Goal: Task Accomplishment & Management: Manage account settings

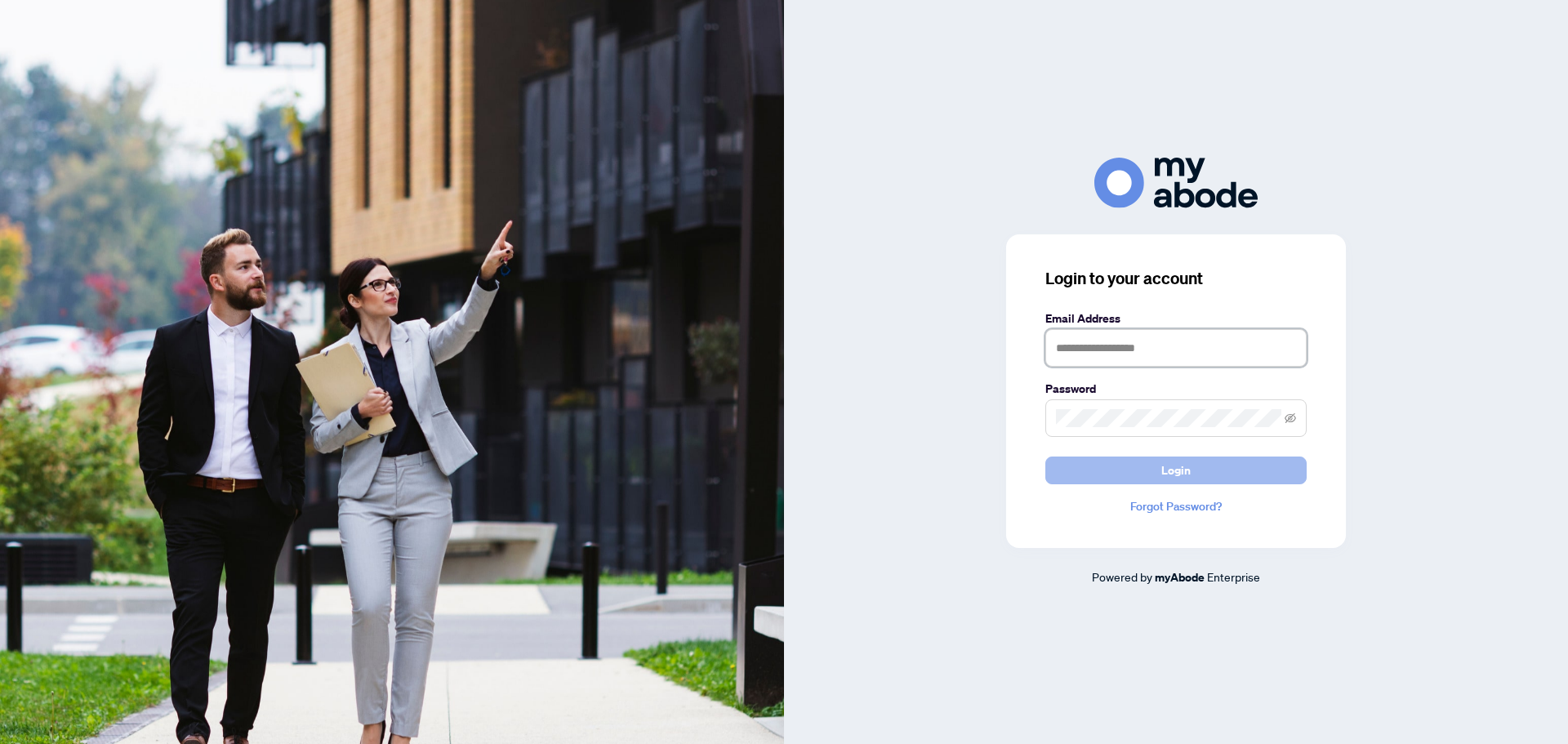
type input "**********"
click at [1154, 469] on button "Login" at bounding box center [1176, 470] width 262 height 28
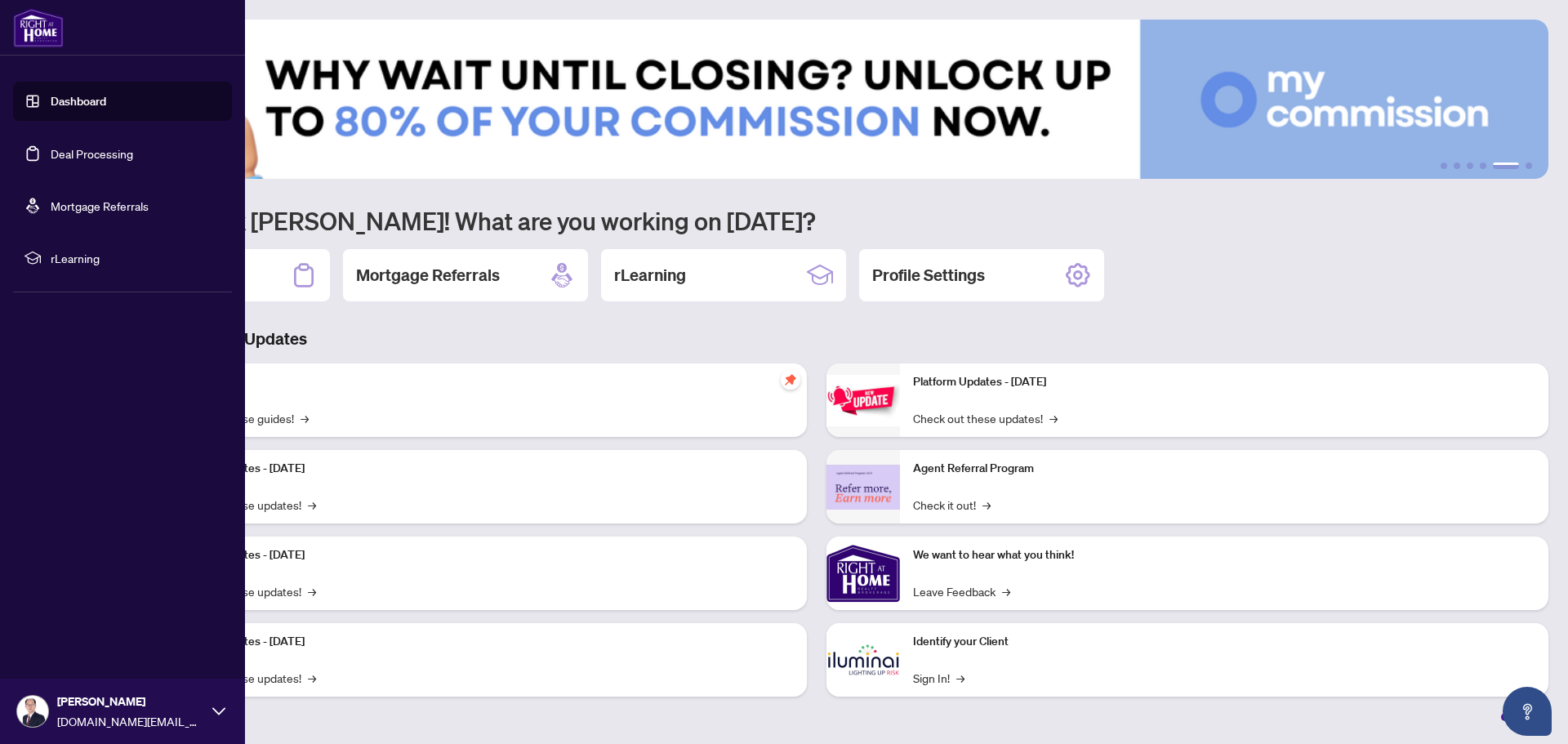
click at [91, 337] on div "Dashboard Deal Processing Mortgage Referrals rLearning [PERSON_NAME] [DOMAIN_NA…" at bounding box center [122, 372] width 245 height 744
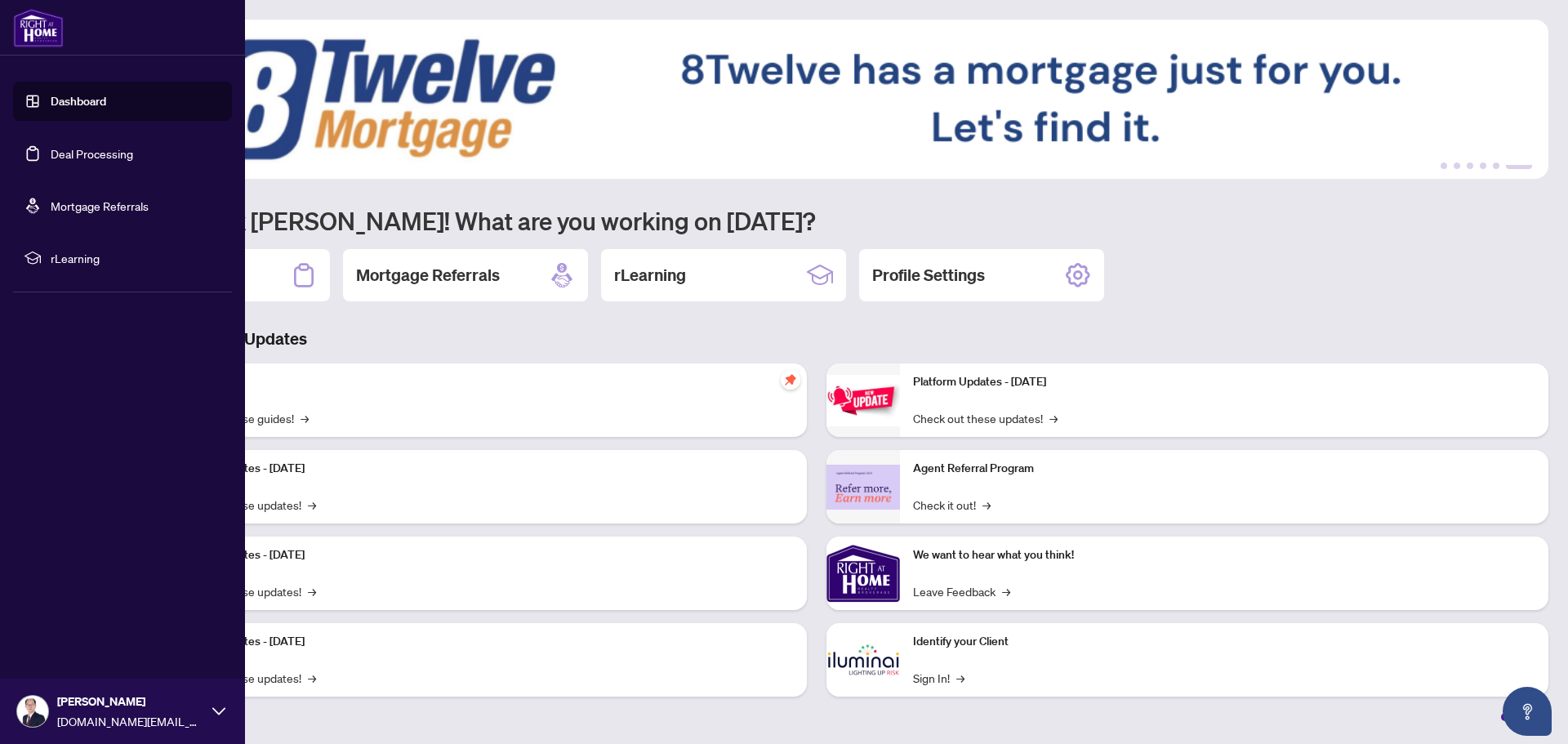
click at [85, 152] on link "Deal Processing" at bounding box center [92, 153] width 83 height 15
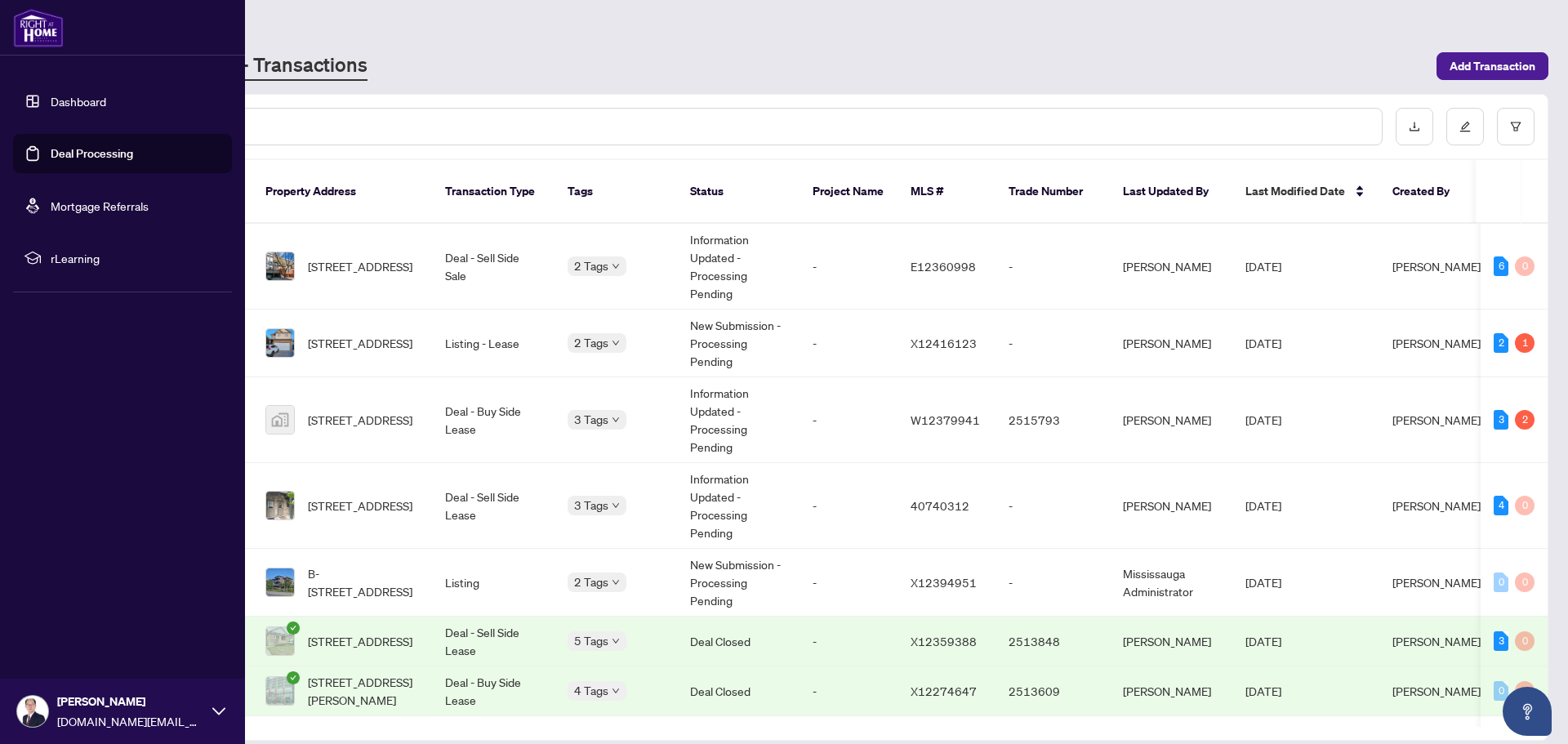
click at [144, 431] on div "Dashboard Deal Processing Mortgage Referrals rLearning [PERSON_NAME] [DOMAIN_NA…" at bounding box center [122, 372] width 245 height 744
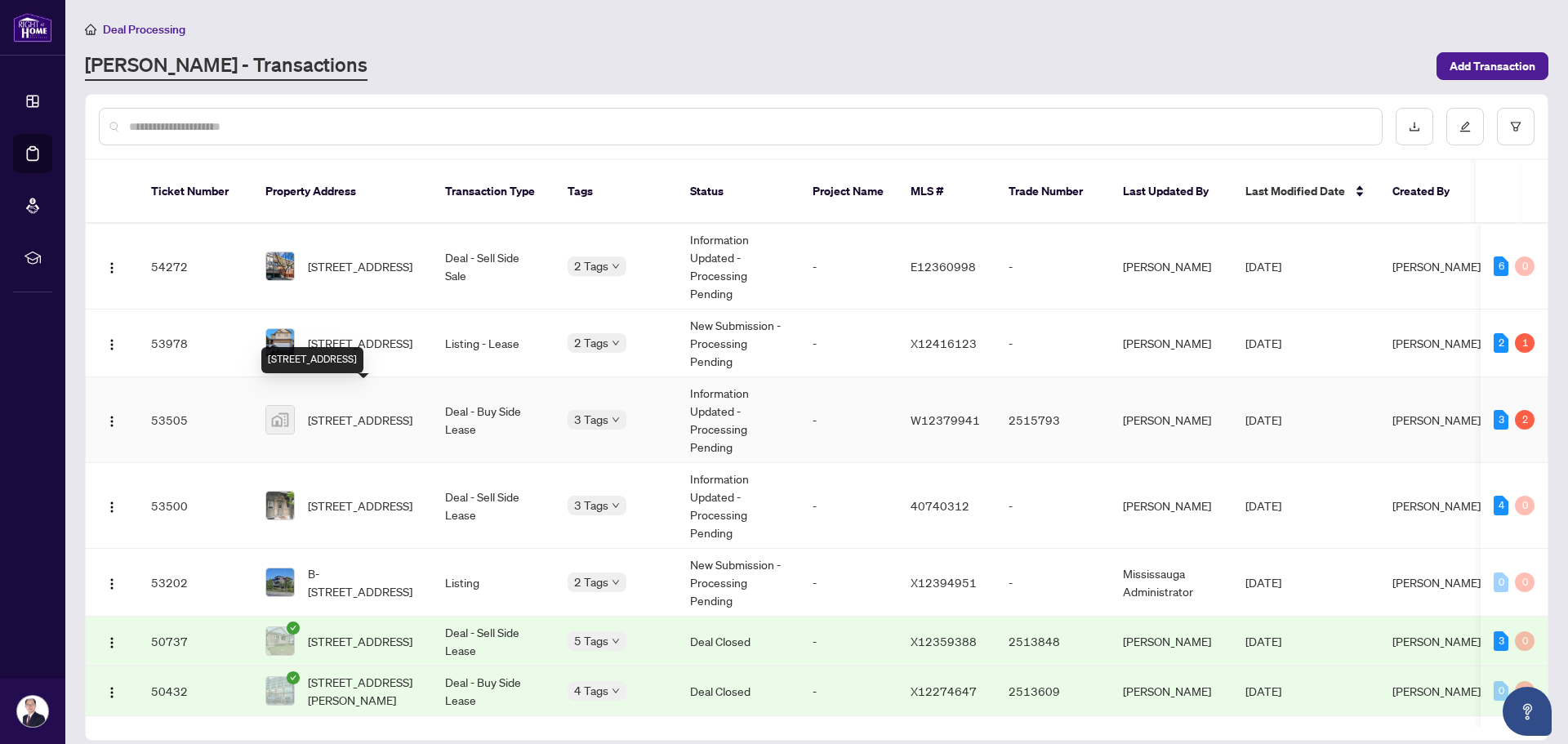
click at [392, 411] on span "[STREET_ADDRESS]" at bounding box center [360, 420] width 105 height 18
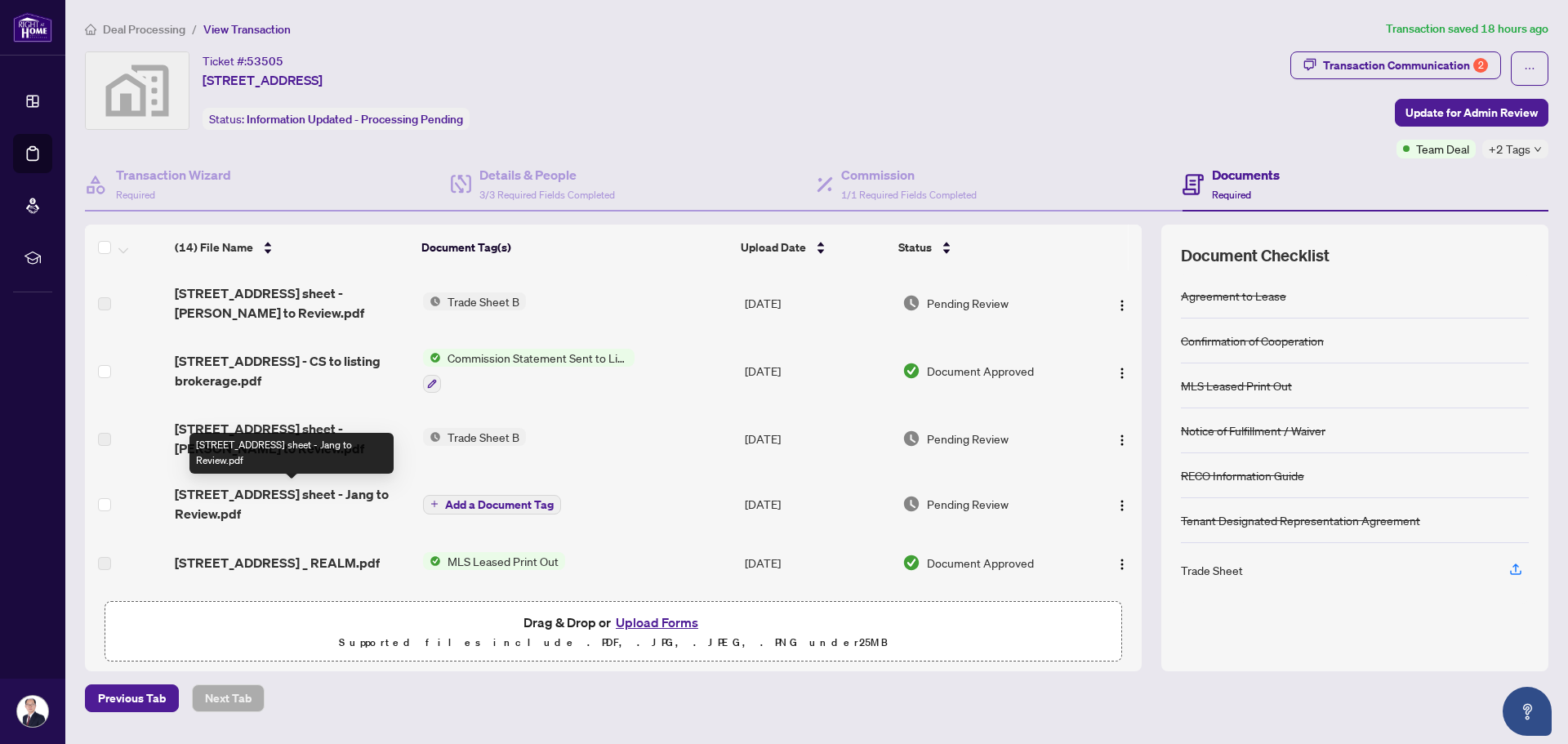
click at [304, 500] on span "[STREET_ADDRESS] sheet - Jang to Review.pdf" at bounding box center [292, 503] width 235 height 39
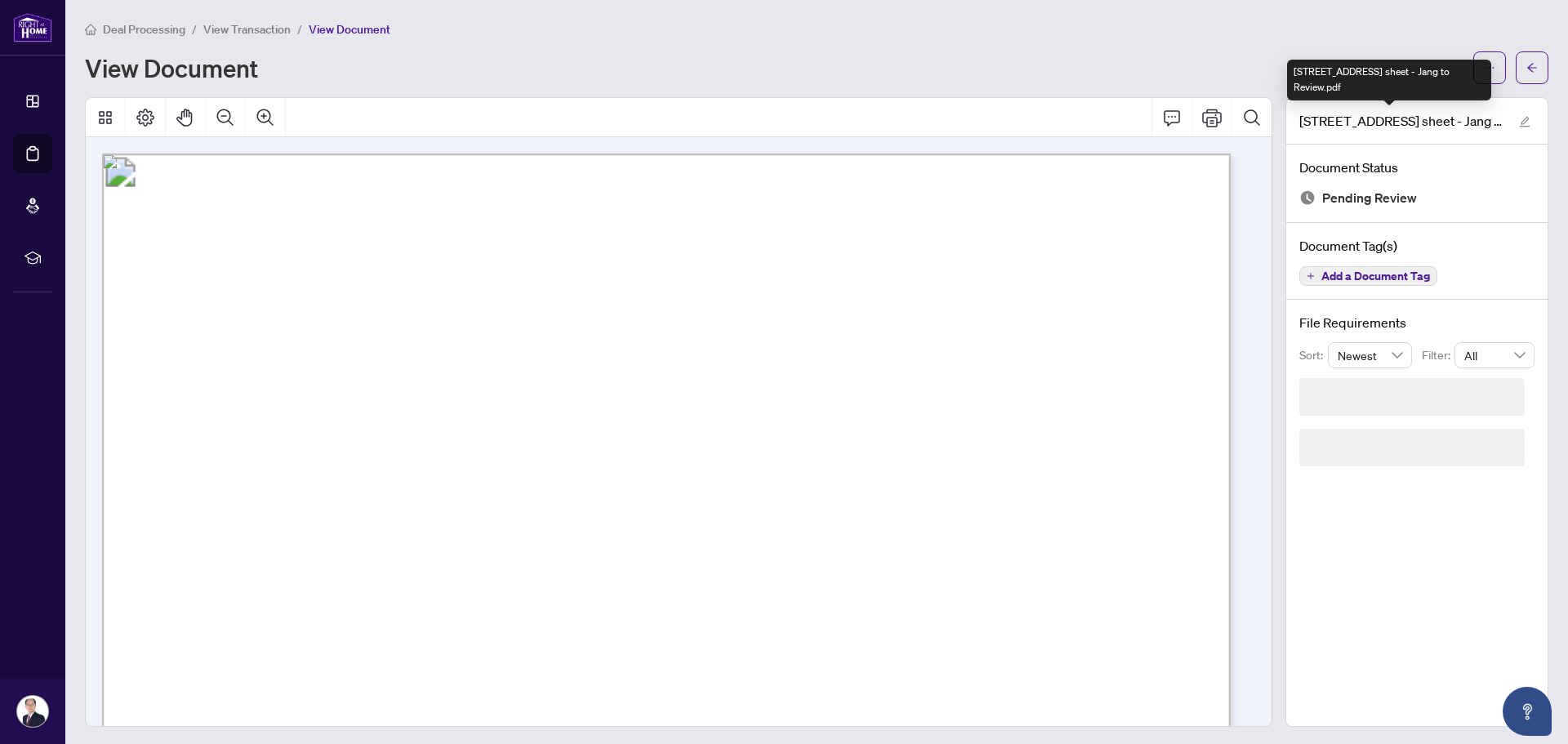
click at [1468, 72] on div "[STREET_ADDRESS] sheet - Jang to Review.pdf" at bounding box center [1389, 80] width 204 height 40
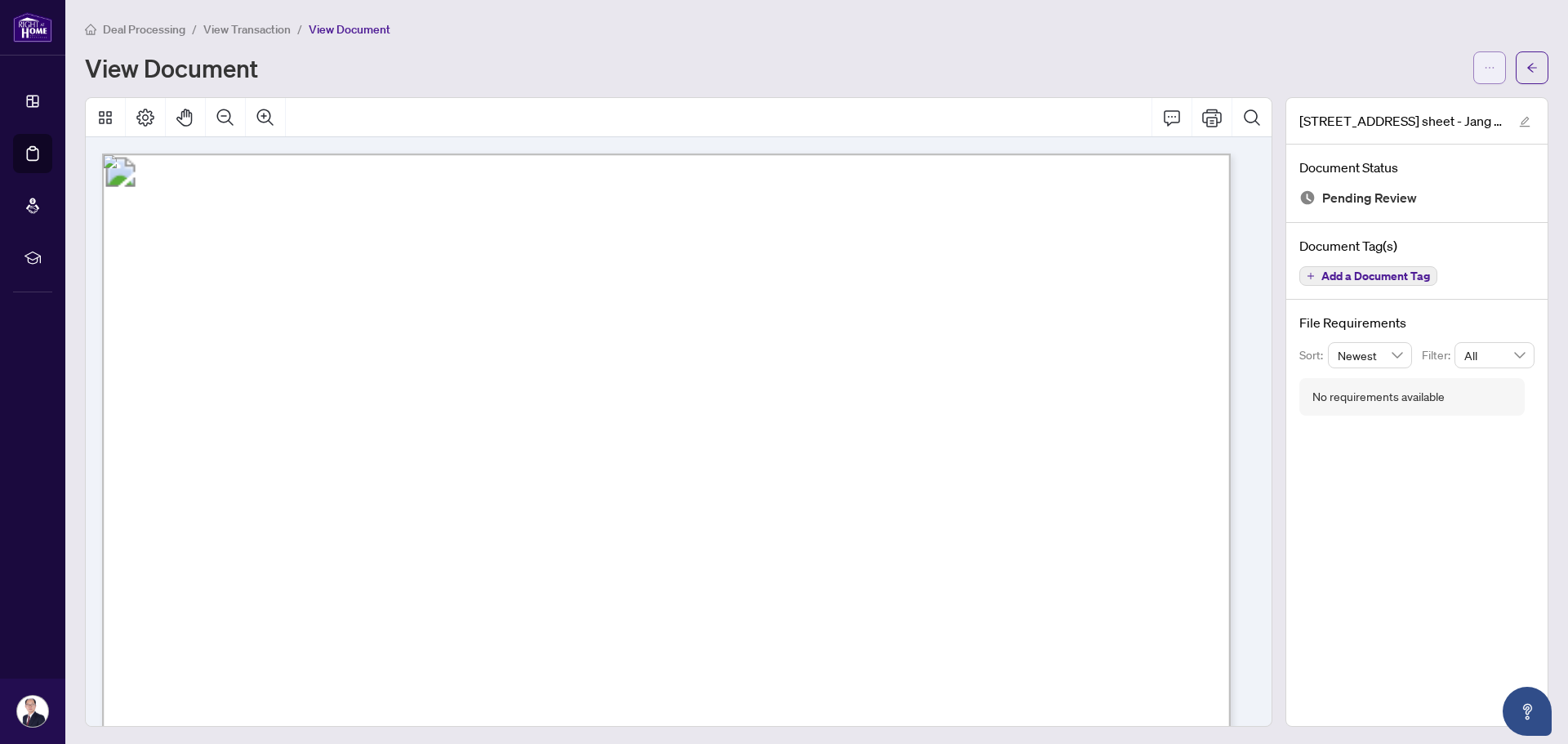
click at [1484, 56] on span "button" at bounding box center [1489, 68] width 11 height 26
click at [1389, 107] on span "Download" at bounding box center [1417, 103] width 124 height 18
click at [1526, 67] on button "button" at bounding box center [1532, 68] width 33 height 33
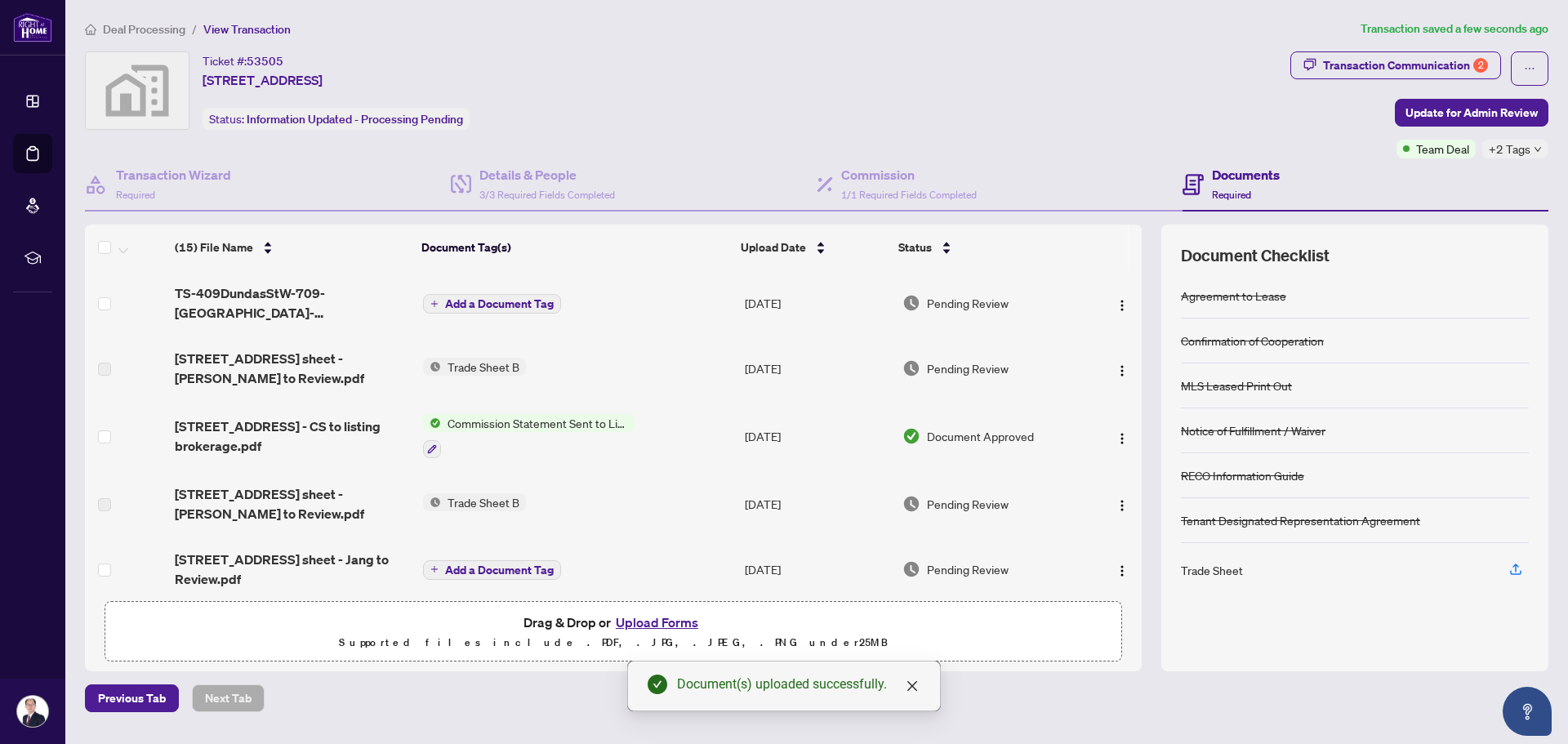
click at [481, 299] on span "Add a Document Tag" at bounding box center [499, 304] width 108 height 11
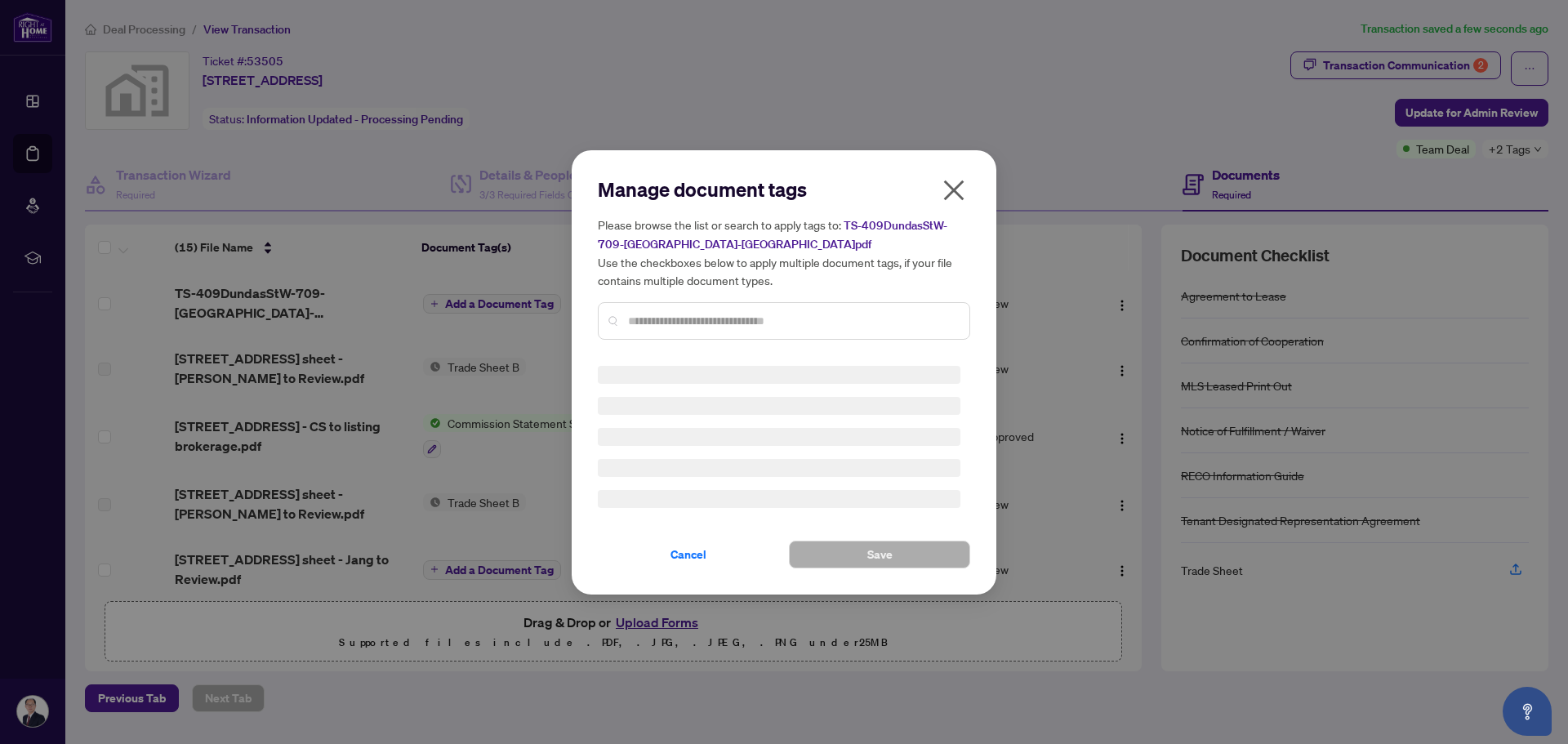
click at [638, 317] on input "text" at bounding box center [792, 321] width 329 height 18
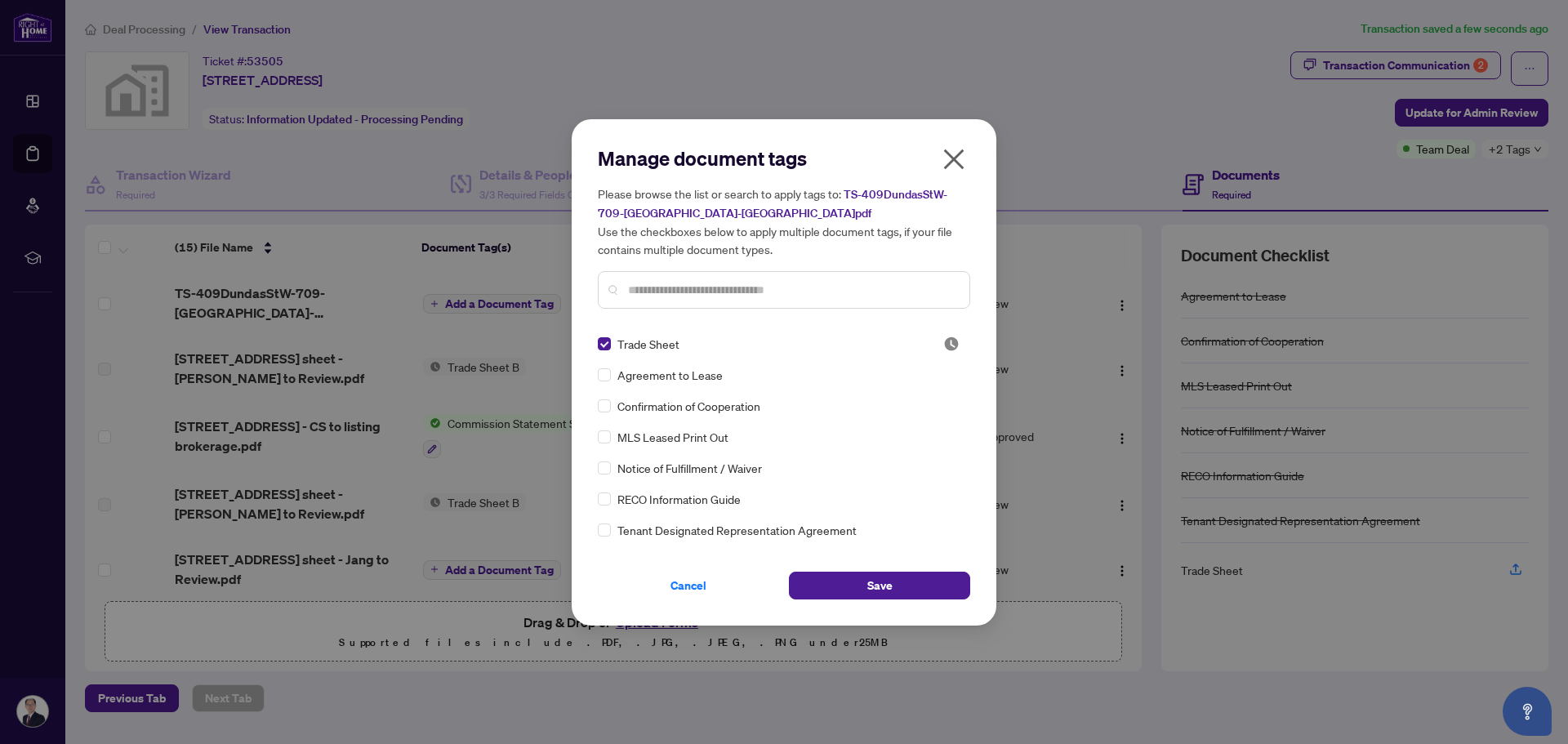
click at [662, 292] on input "text" at bounding box center [792, 290] width 329 height 18
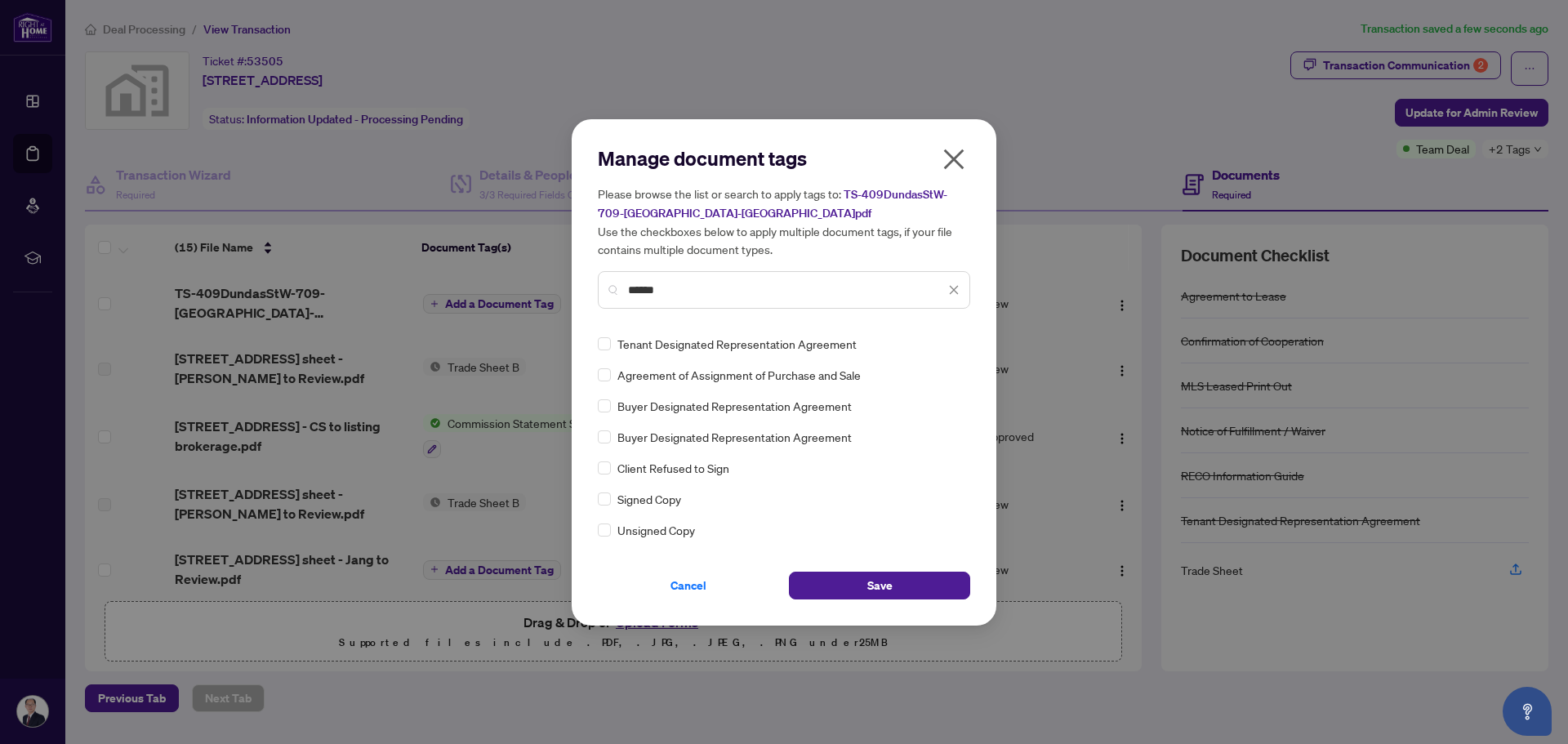
type input "******"
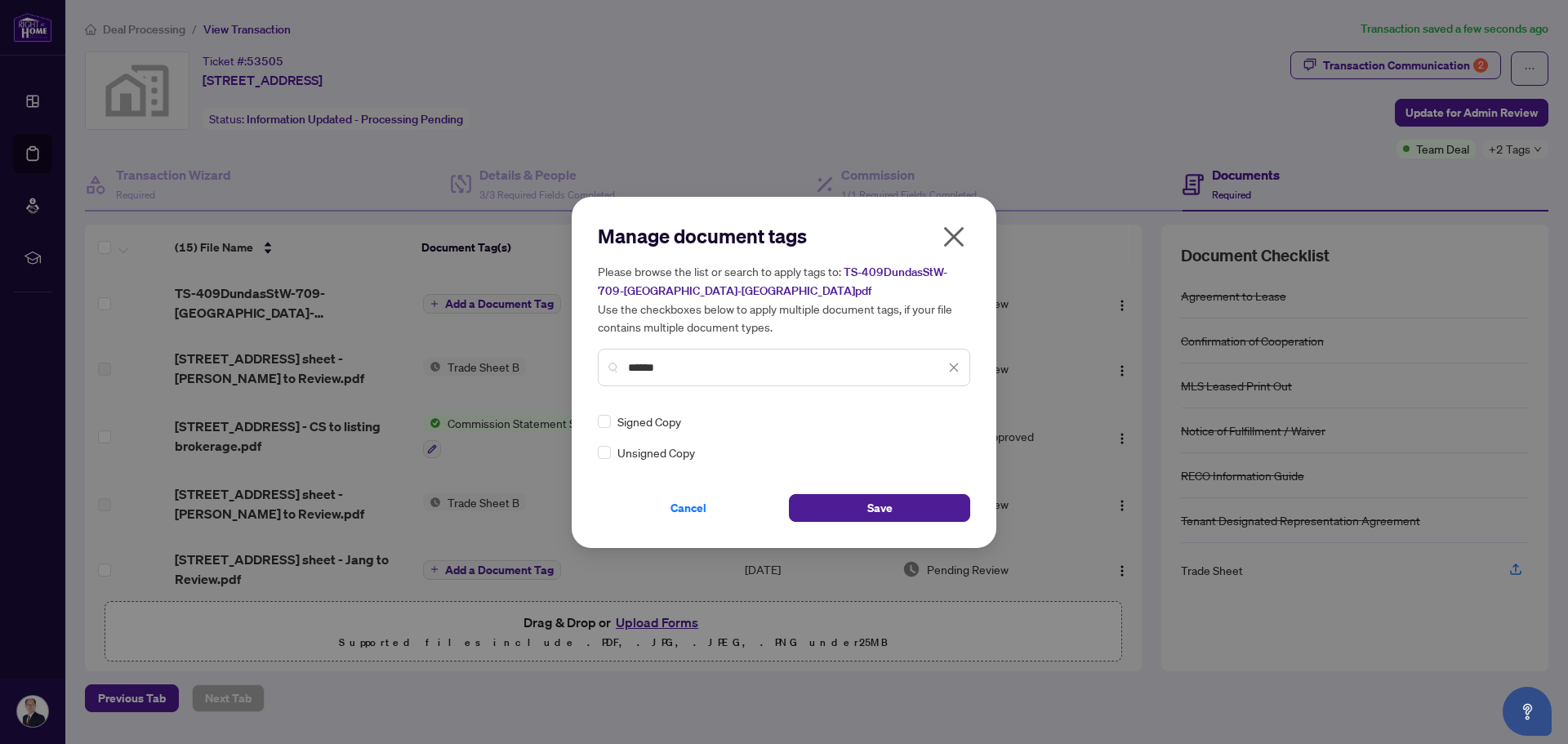
click at [606, 503] on button "Cancel" at bounding box center [688, 508] width 181 height 28
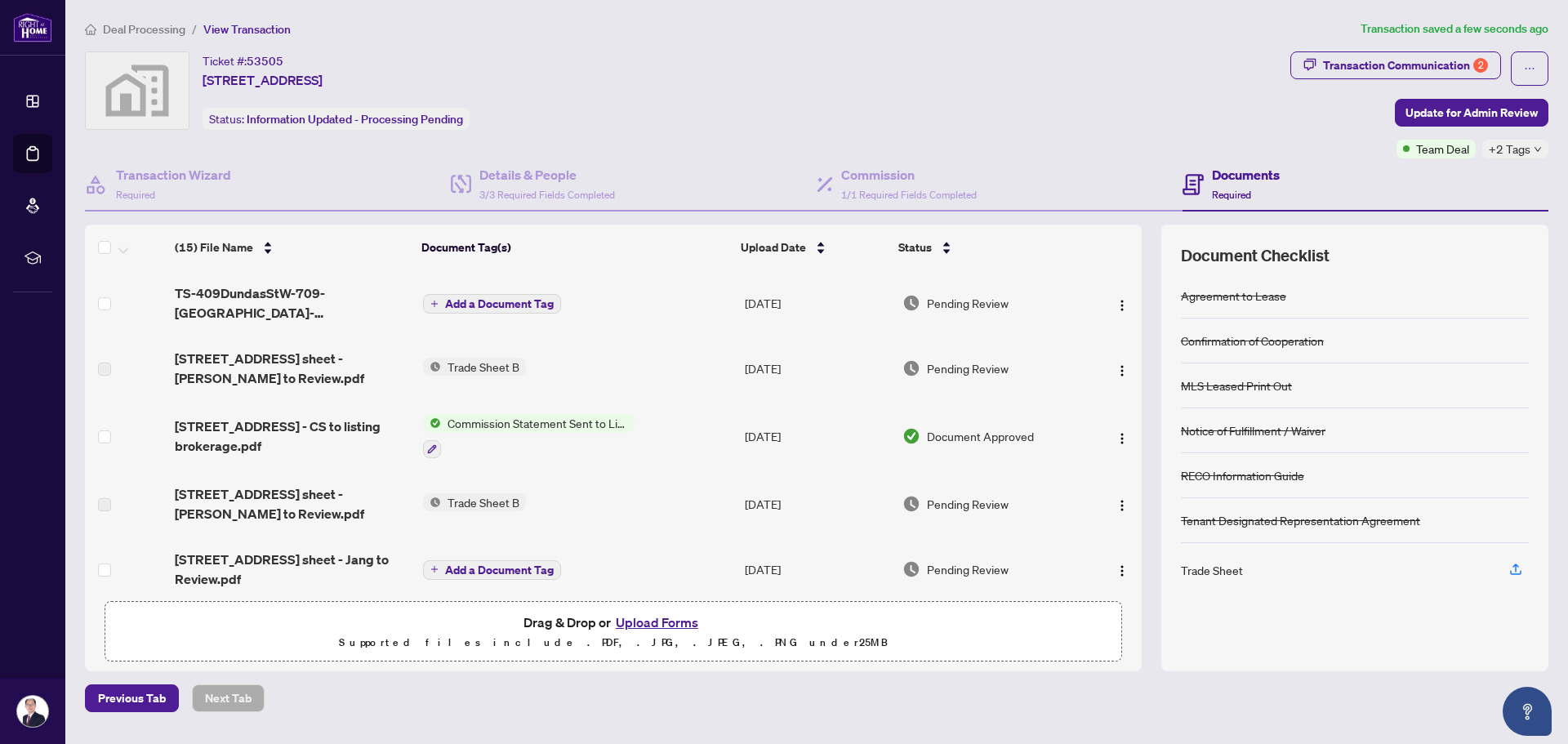
click at [495, 308] on span "Add a Document Tag" at bounding box center [499, 304] width 108 height 11
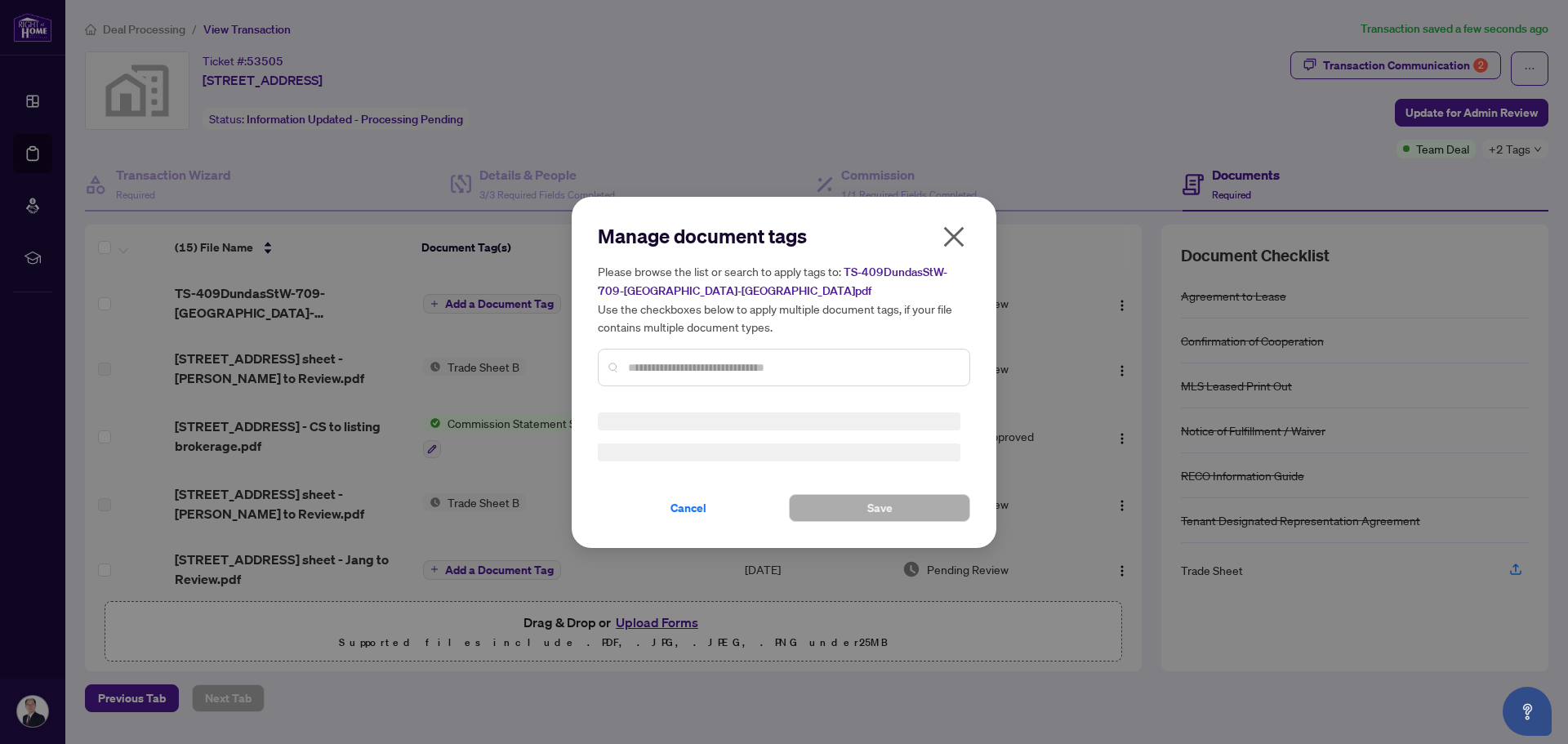
click at [657, 364] on div "Manage document tags Please browse the list or search to apply tags to: TS-409D…" at bounding box center [784, 373] width 373 height 299
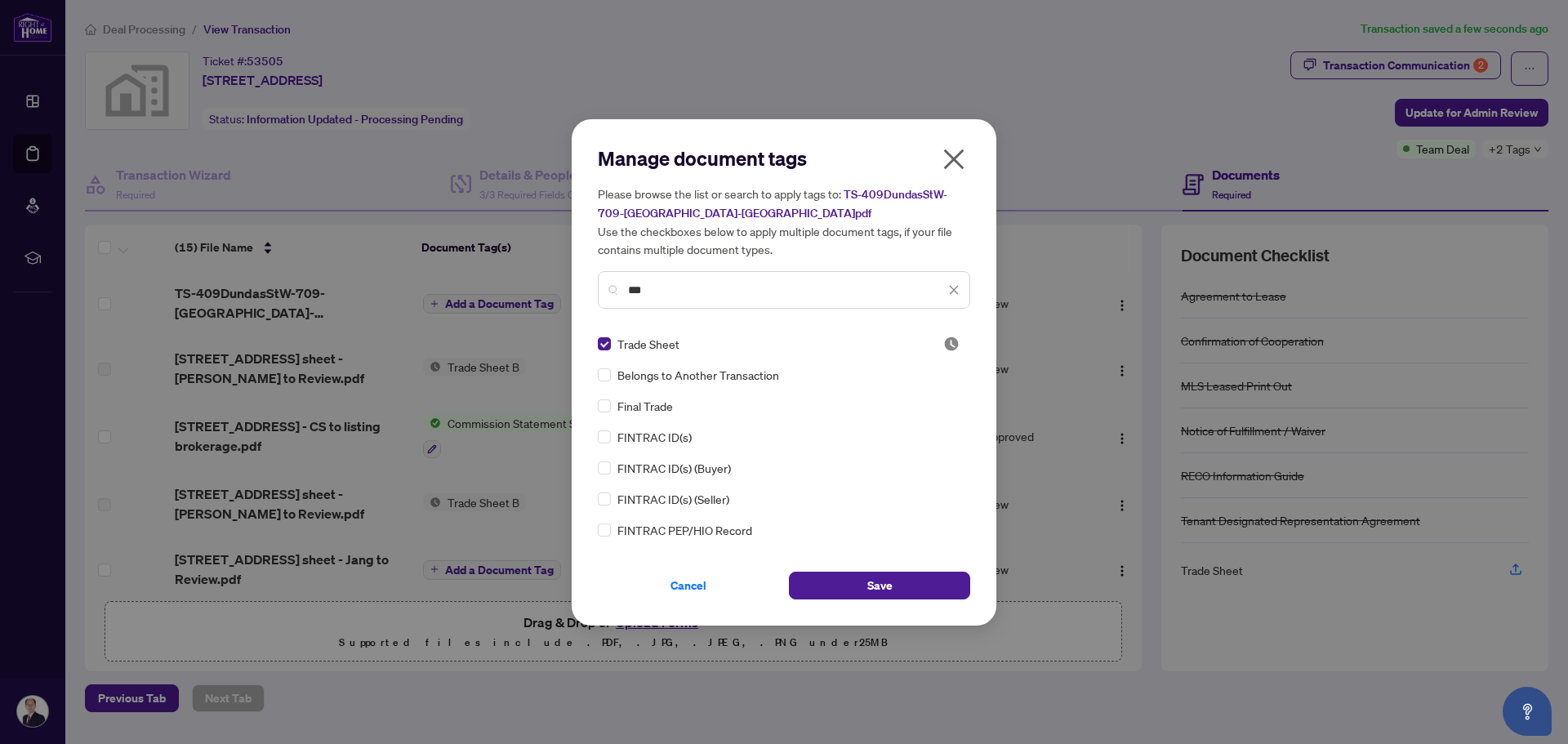
drag, startPoint x: 659, startPoint y: 291, endPoint x: 600, endPoint y: 287, distance: 59.1
click at [600, 288] on div "***" at bounding box center [784, 289] width 373 height 38
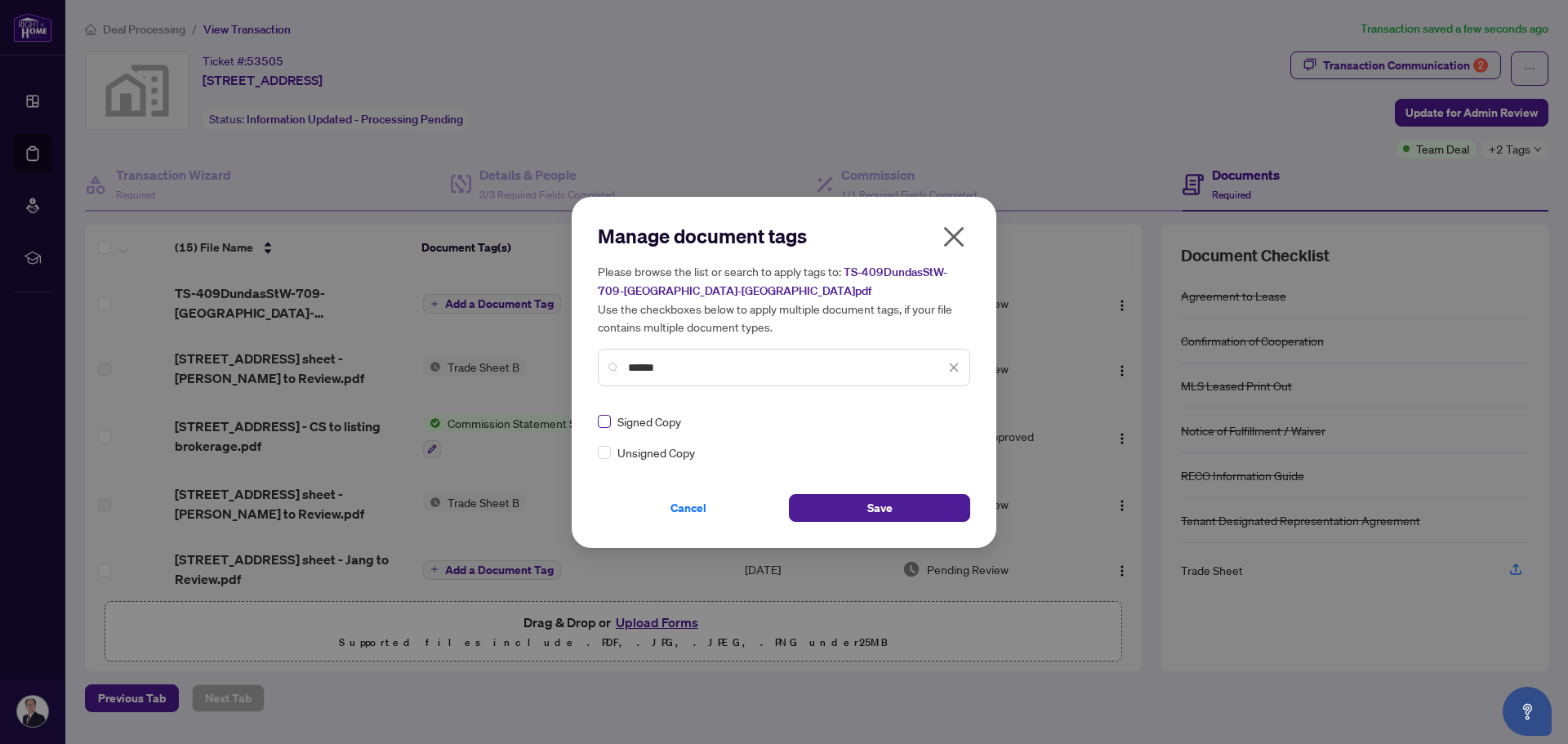
type input "******"
click at [831, 506] on button "Save" at bounding box center [879, 508] width 181 height 28
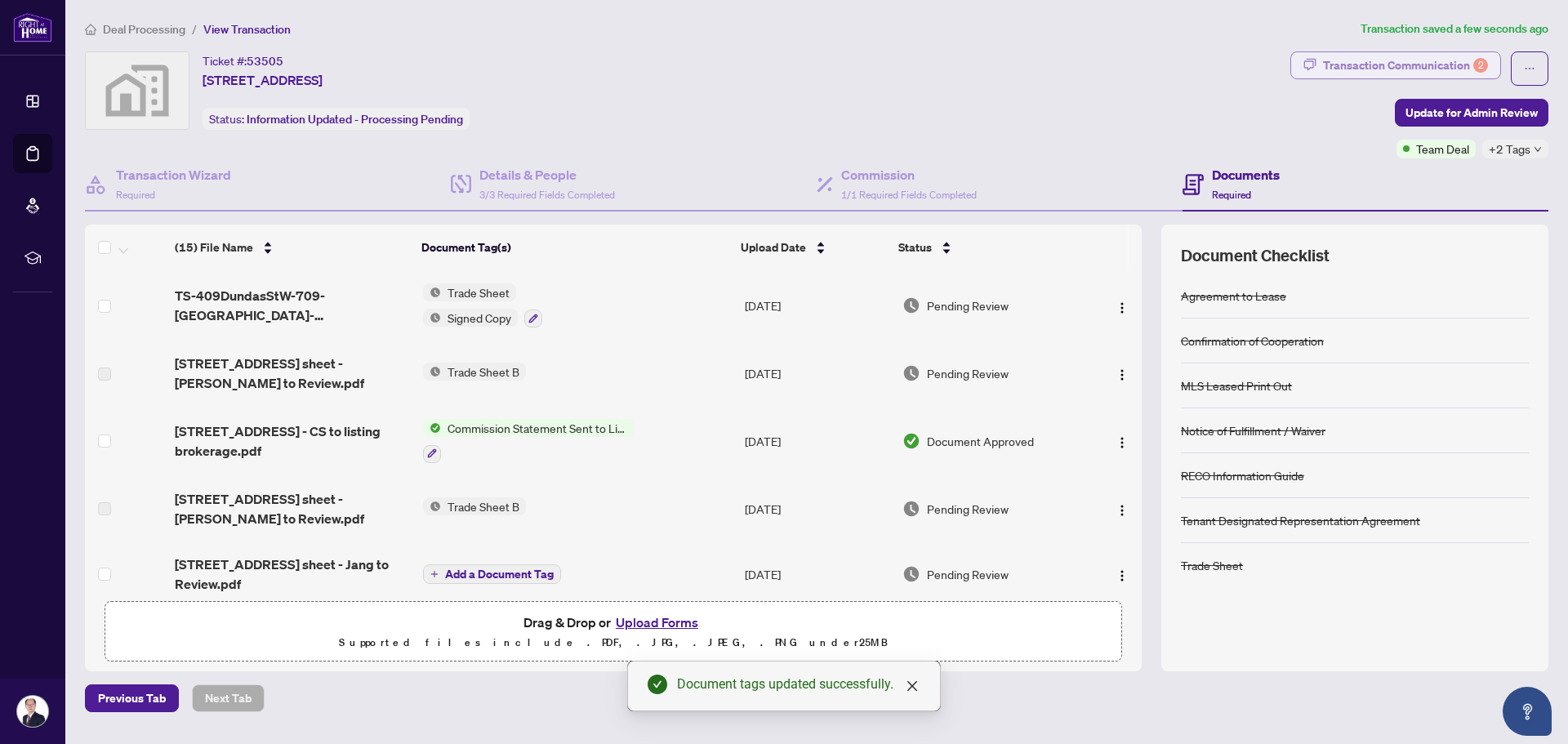
click at [1340, 61] on div "Transaction Communication 2" at bounding box center [1406, 65] width 165 height 26
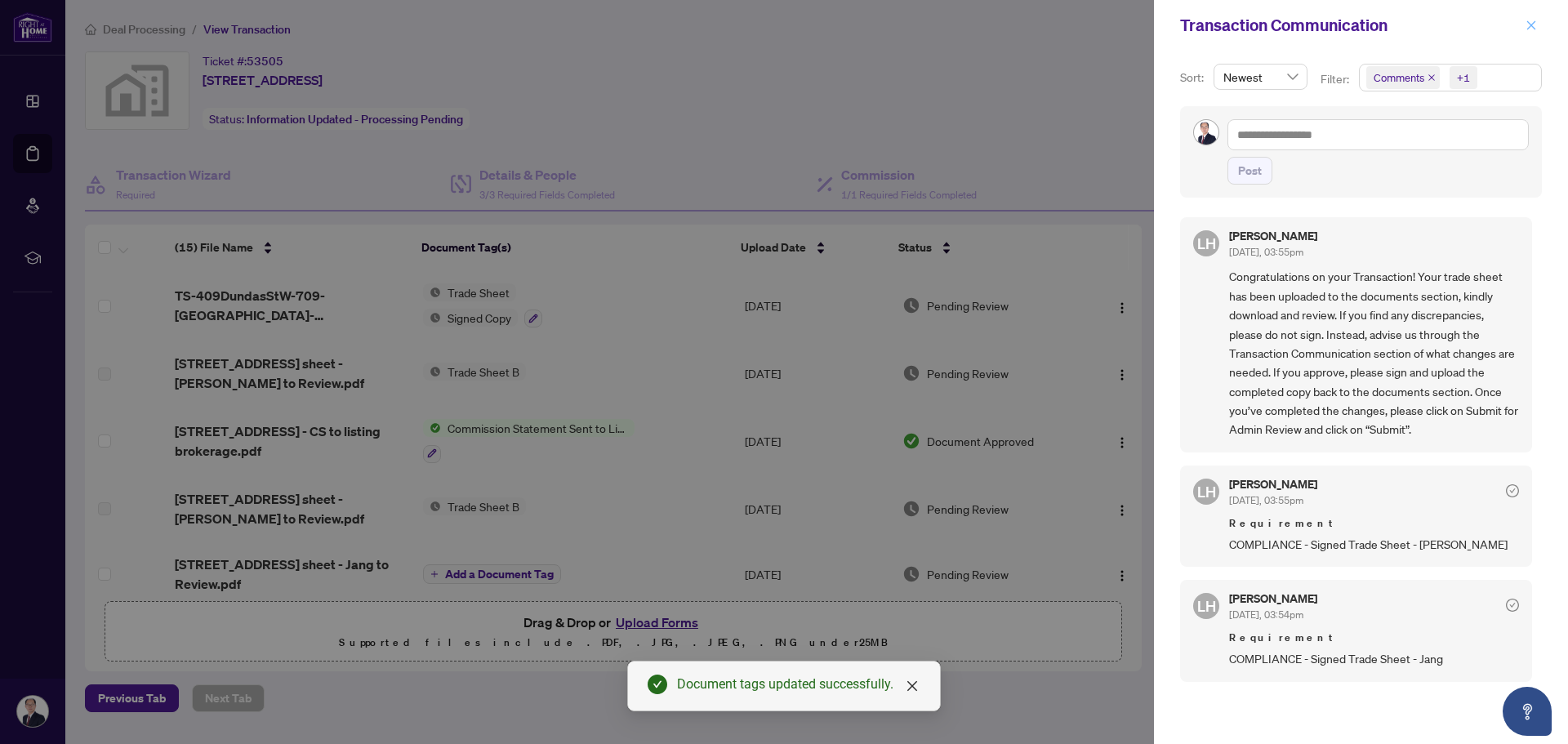
click at [1536, 24] on icon "close" at bounding box center [1531, 25] width 11 height 11
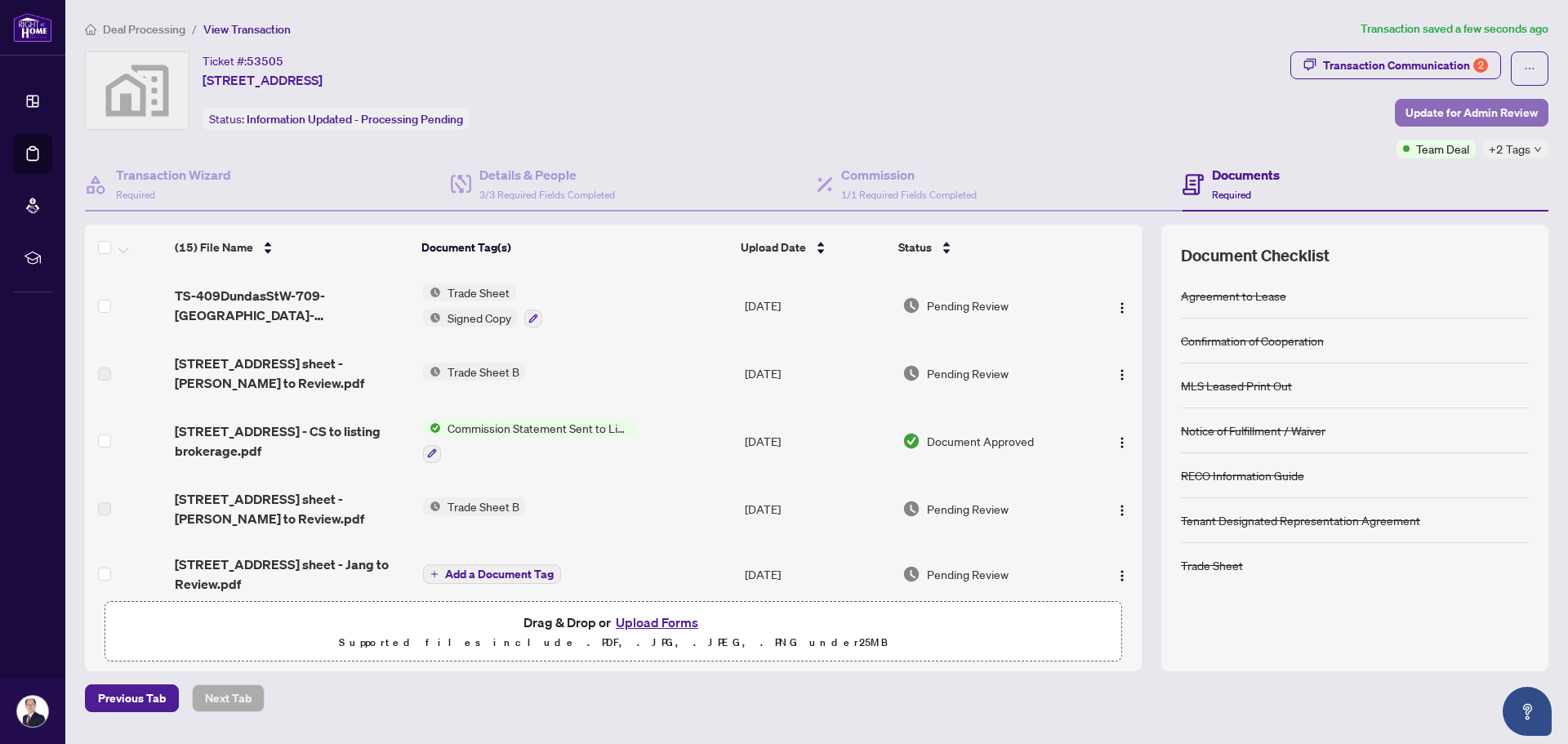
click at [1451, 113] on span "Update for Admin Review" at bounding box center [1472, 113] width 132 height 26
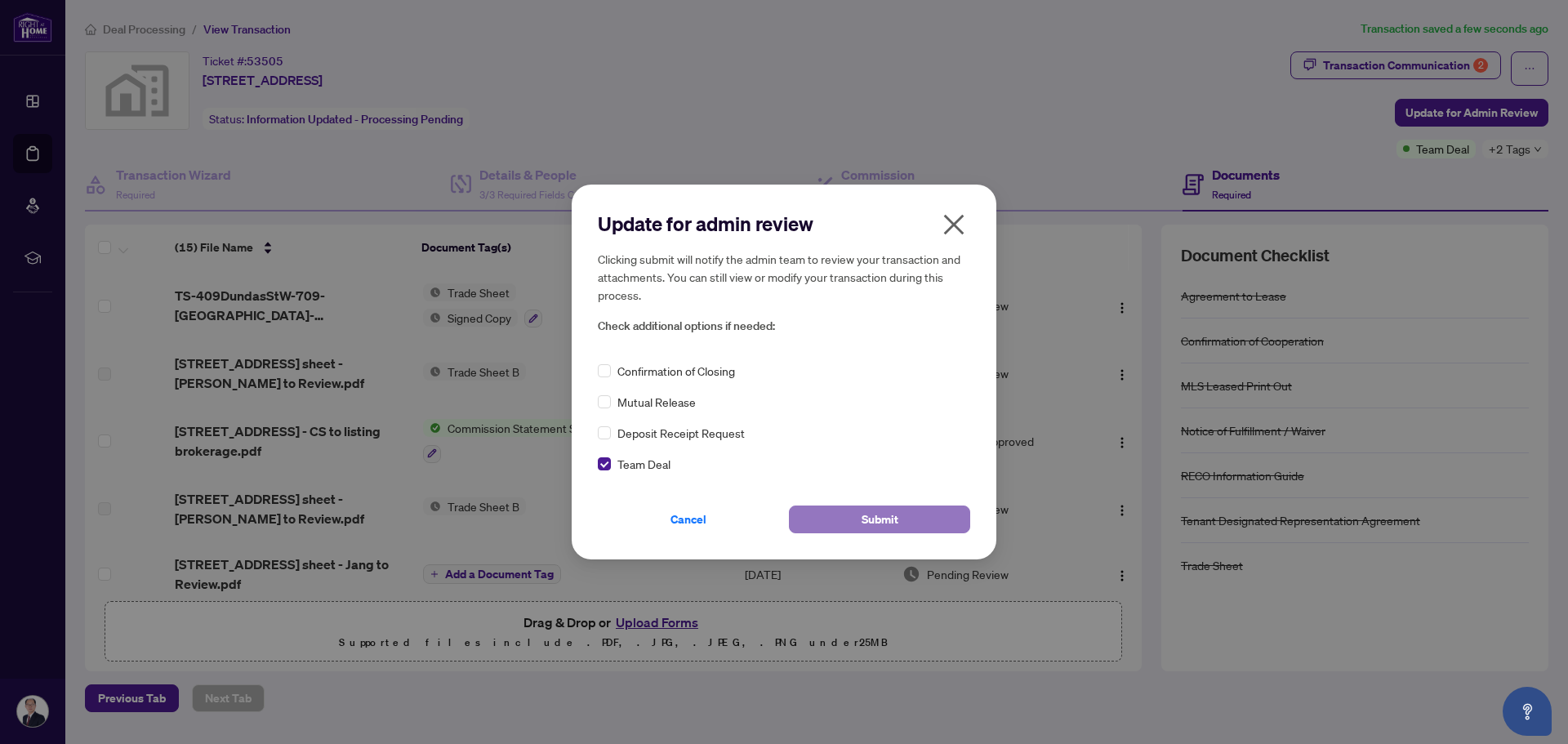
click at [880, 516] on span "Submit" at bounding box center [879, 519] width 37 height 26
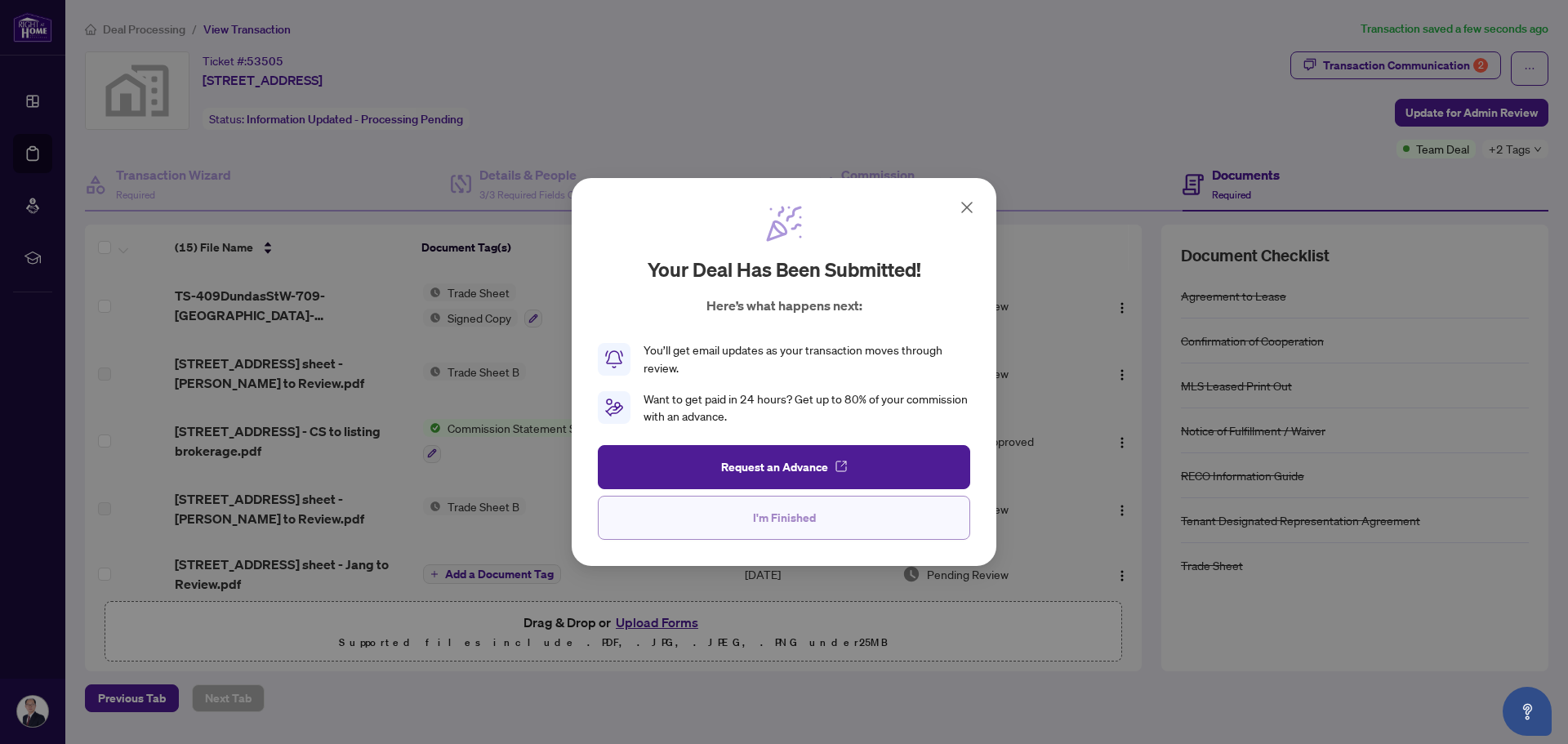
click at [749, 515] on button "I'm Finished" at bounding box center [784, 518] width 373 height 44
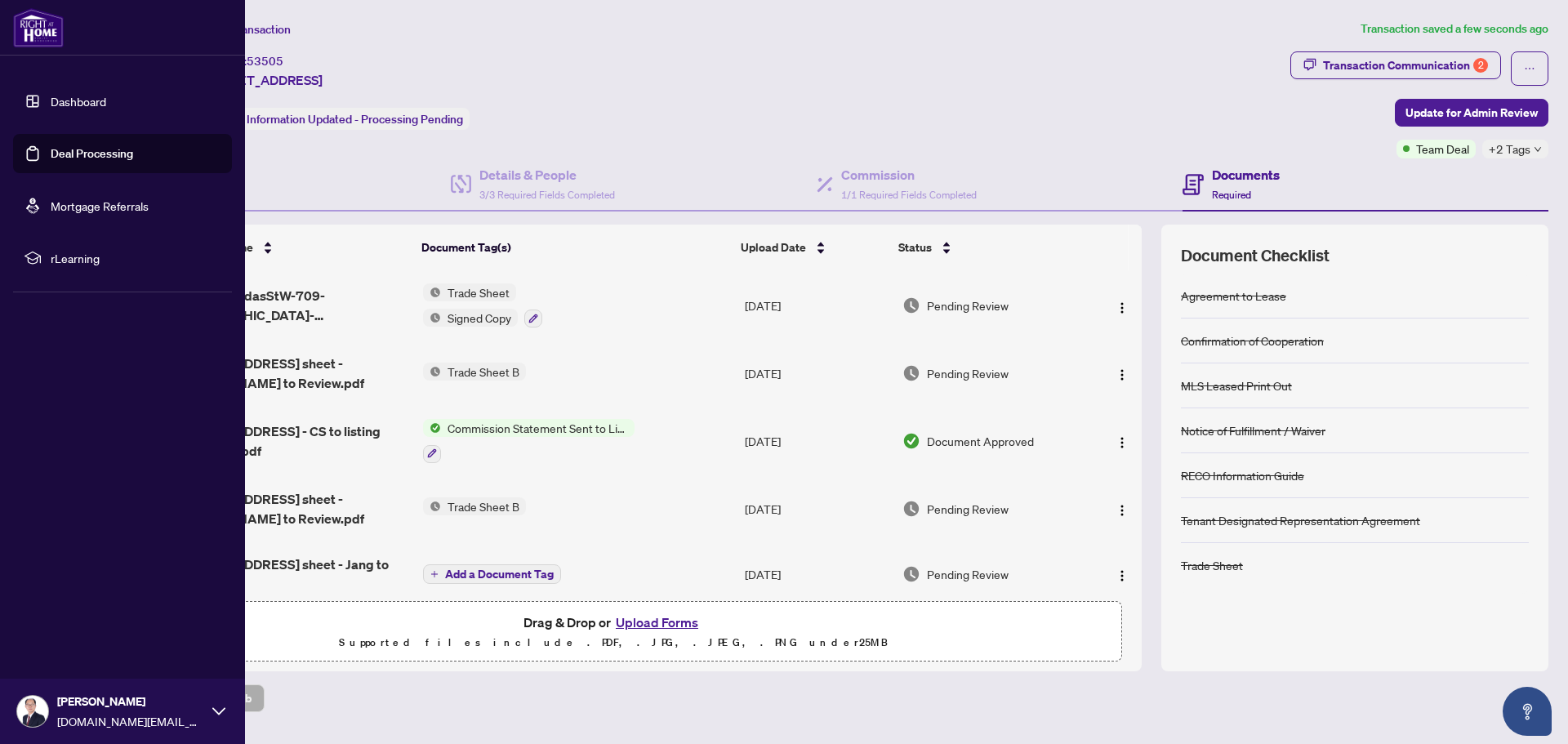
click at [73, 152] on link "Deal Processing" at bounding box center [92, 153] width 83 height 15
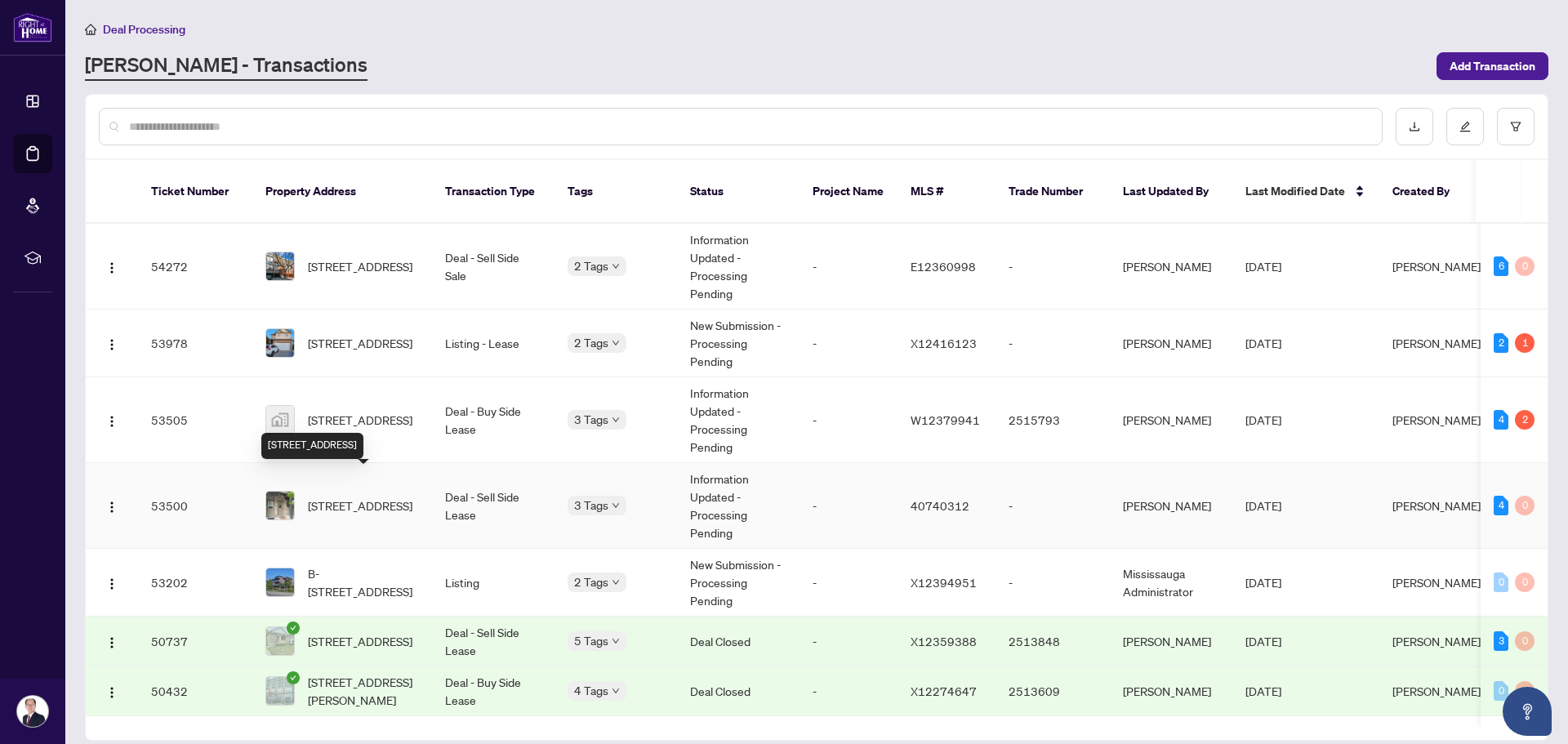
click at [397, 497] on span "[STREET_ADDRESS]" at bounding box center [360, 506] width 105 height 18
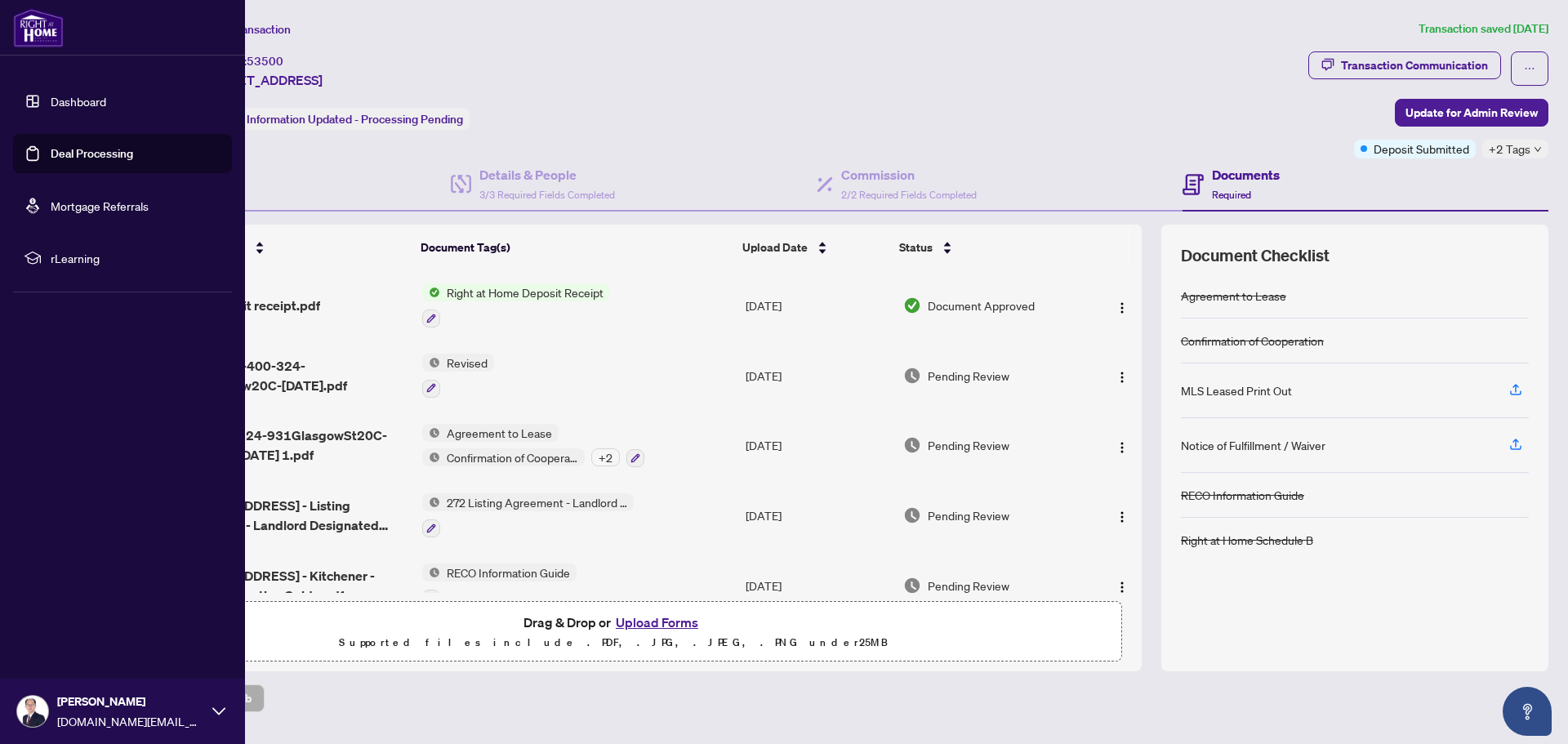
click at [84, 154] on link "Deal Processing" at bounding box center [92, 153] width 83 height 15
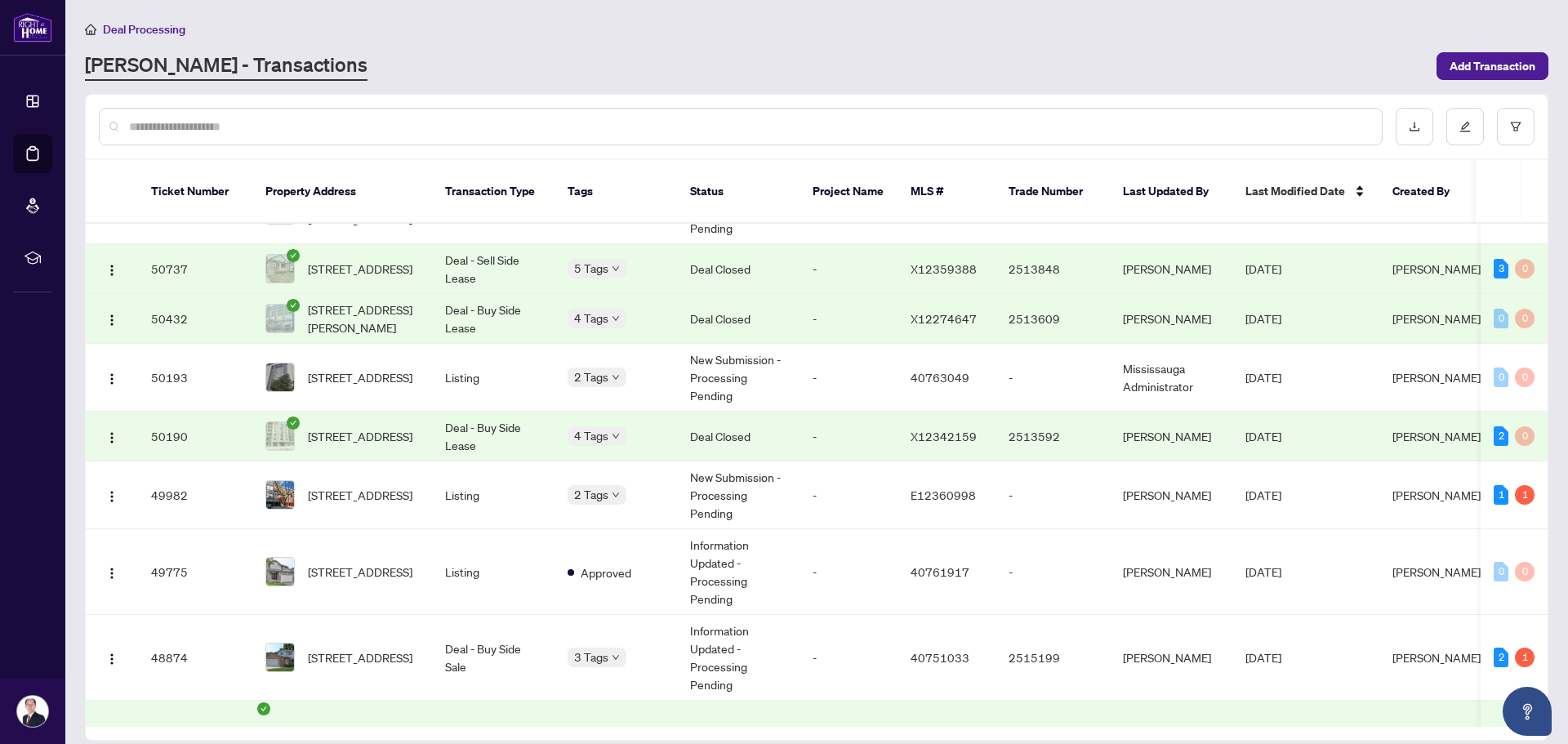
scroll to position [409, 0]
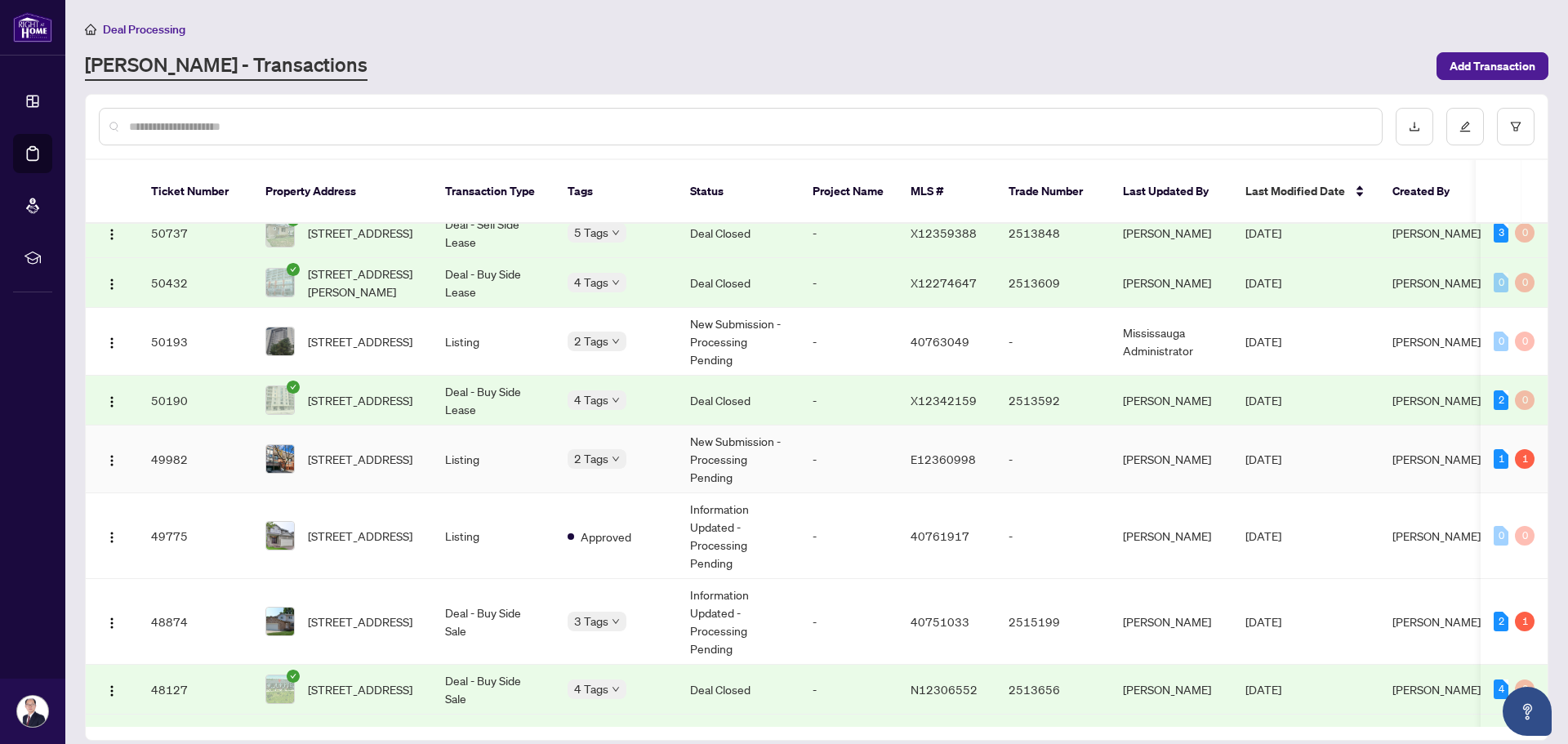
click at [825, 448] on td "-" at bounding box center [848, 459] width 98 height 68
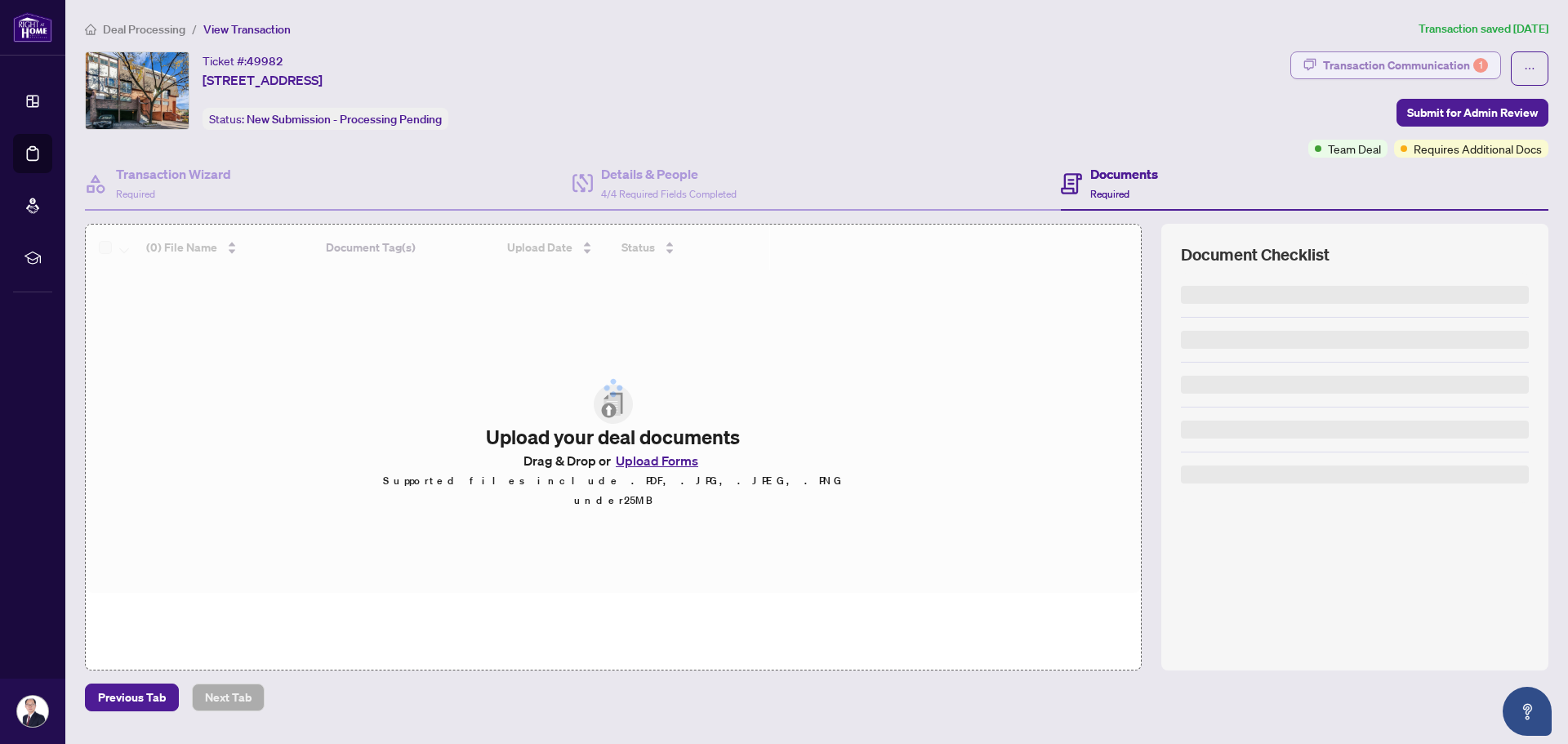
click at [1338, 64] on div "Transaction Communication 1" at bounding box center [1406, 65] width 165 height 26
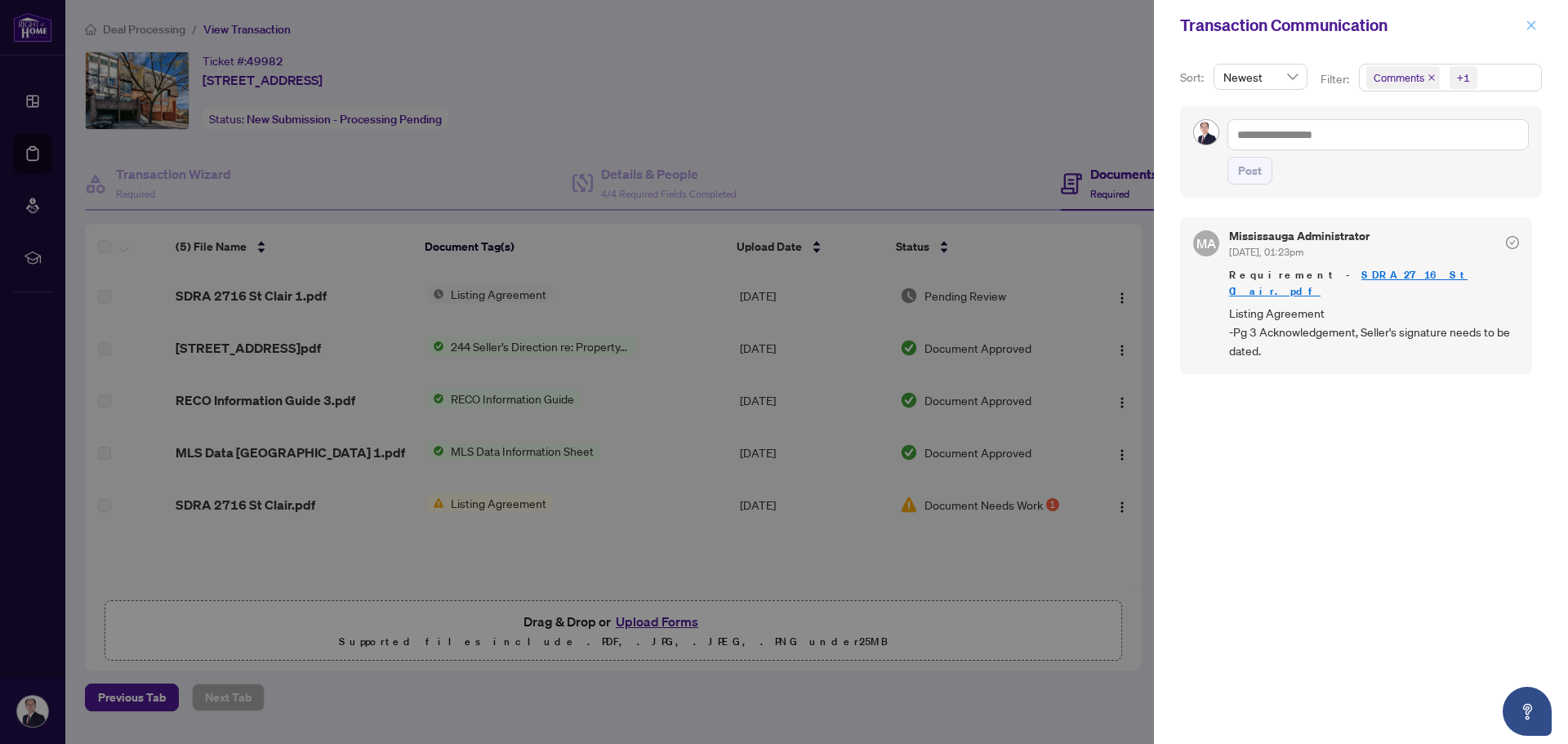
click at [1524, 29] on button "button" at bounding box center [1530, 25] width 21 height 19
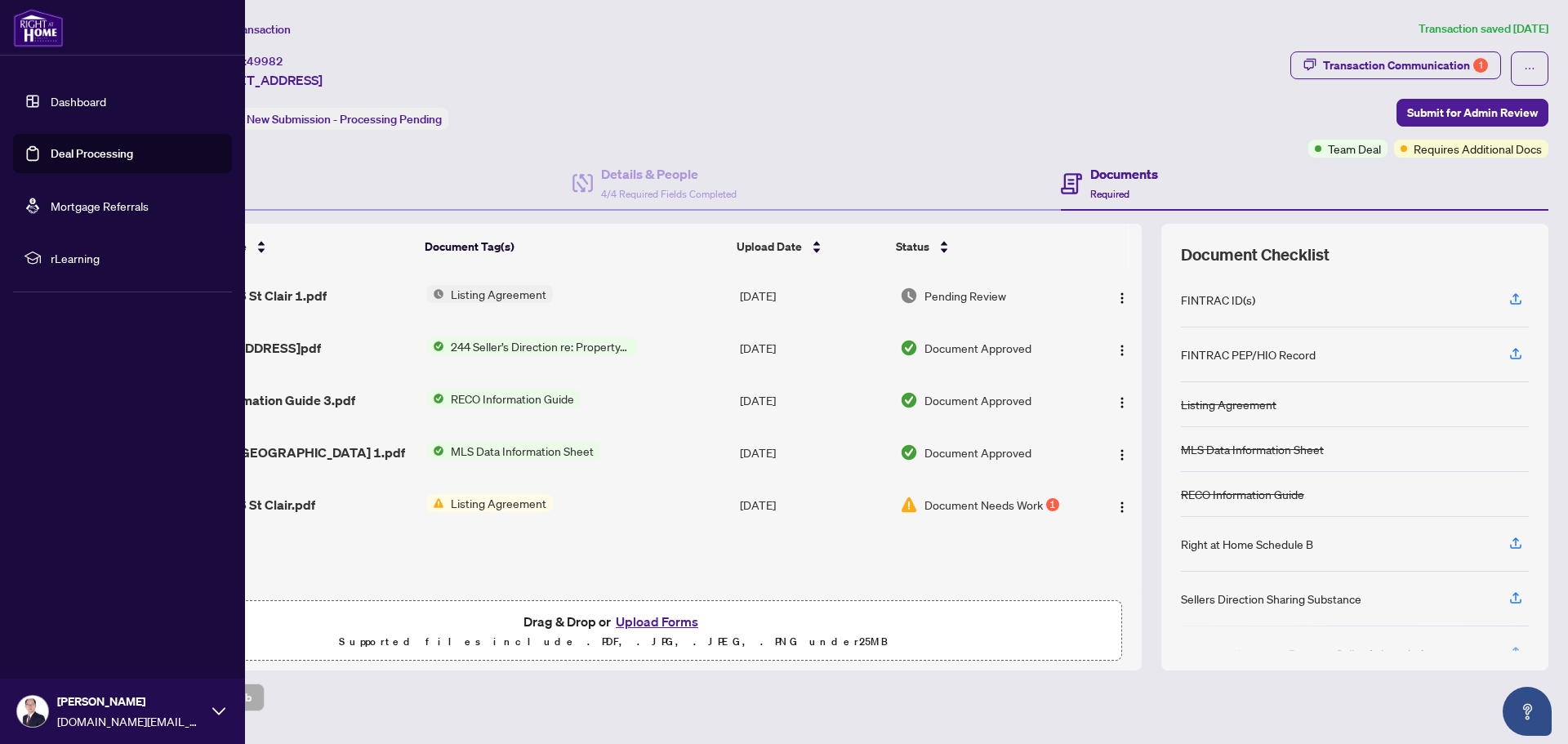
click at [50, 152] on link "Deal Processing" at bounding box center [92, 153] width 83 height 15
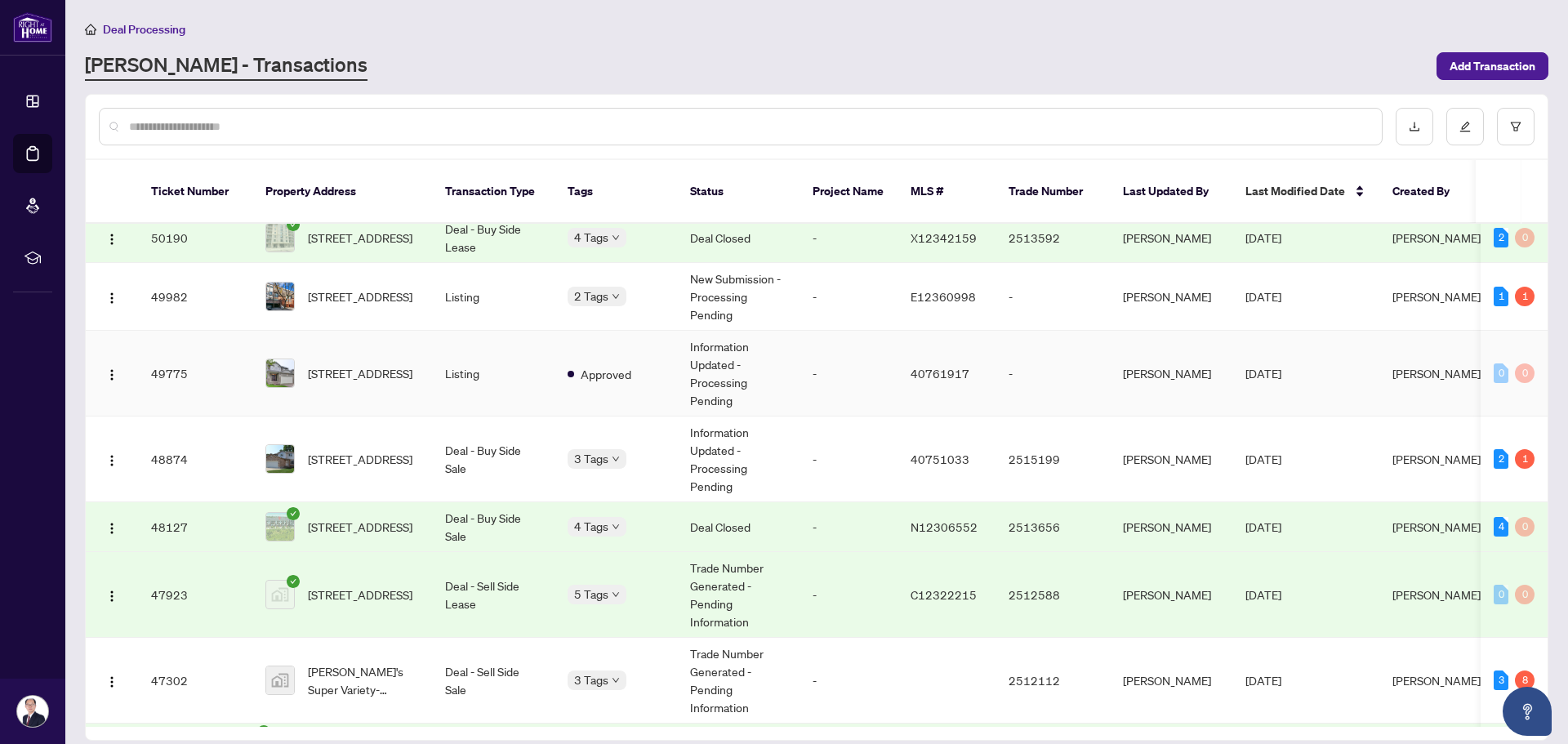
scroll to position [572, 0]
click at [501, 446] on td "Deal - Buy Side Sale" at bounding box center [493, 458] width 122 height 85
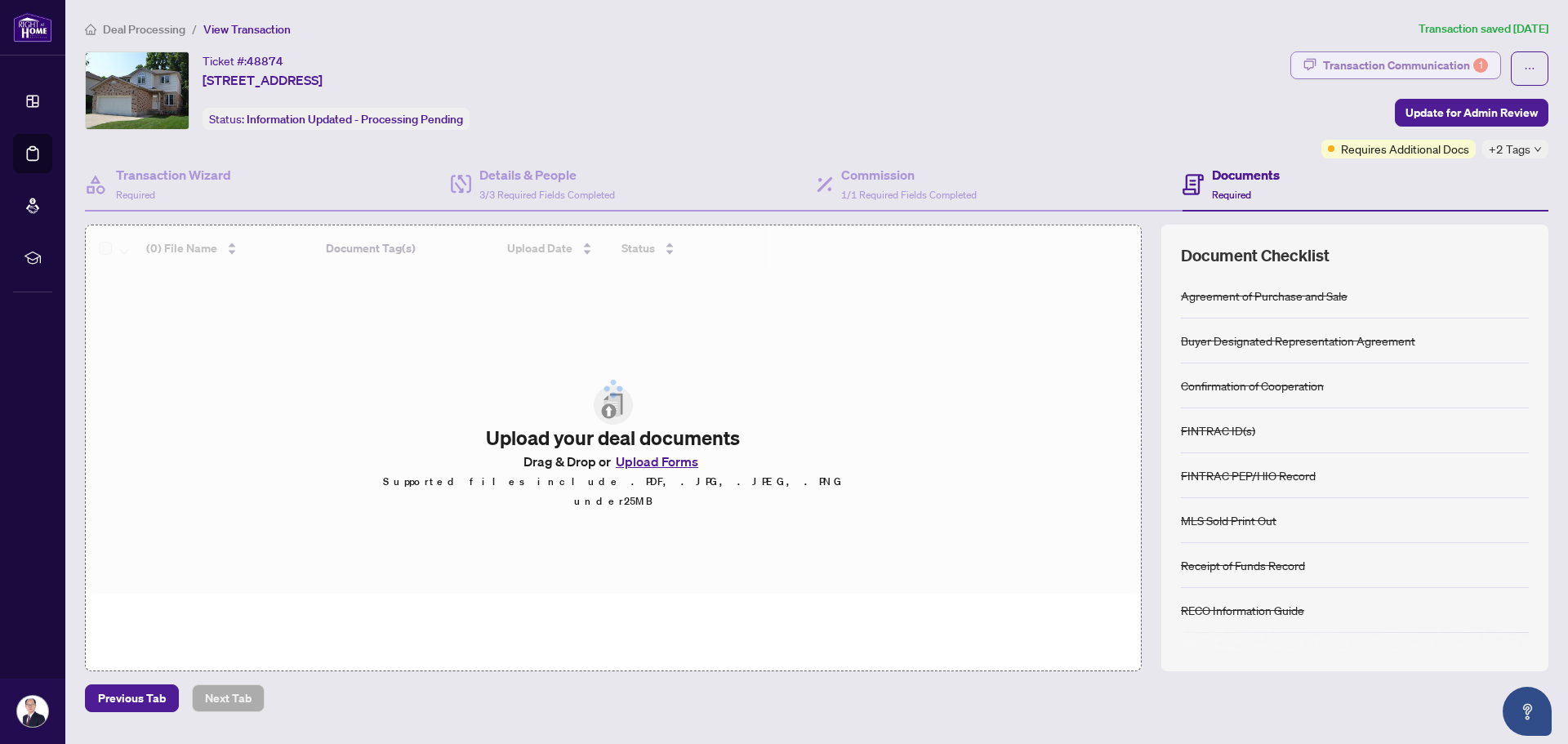
click at [1350, 59] on div "Transaction Communication 1" at bounding box center [1406, 65] width 165 height 26
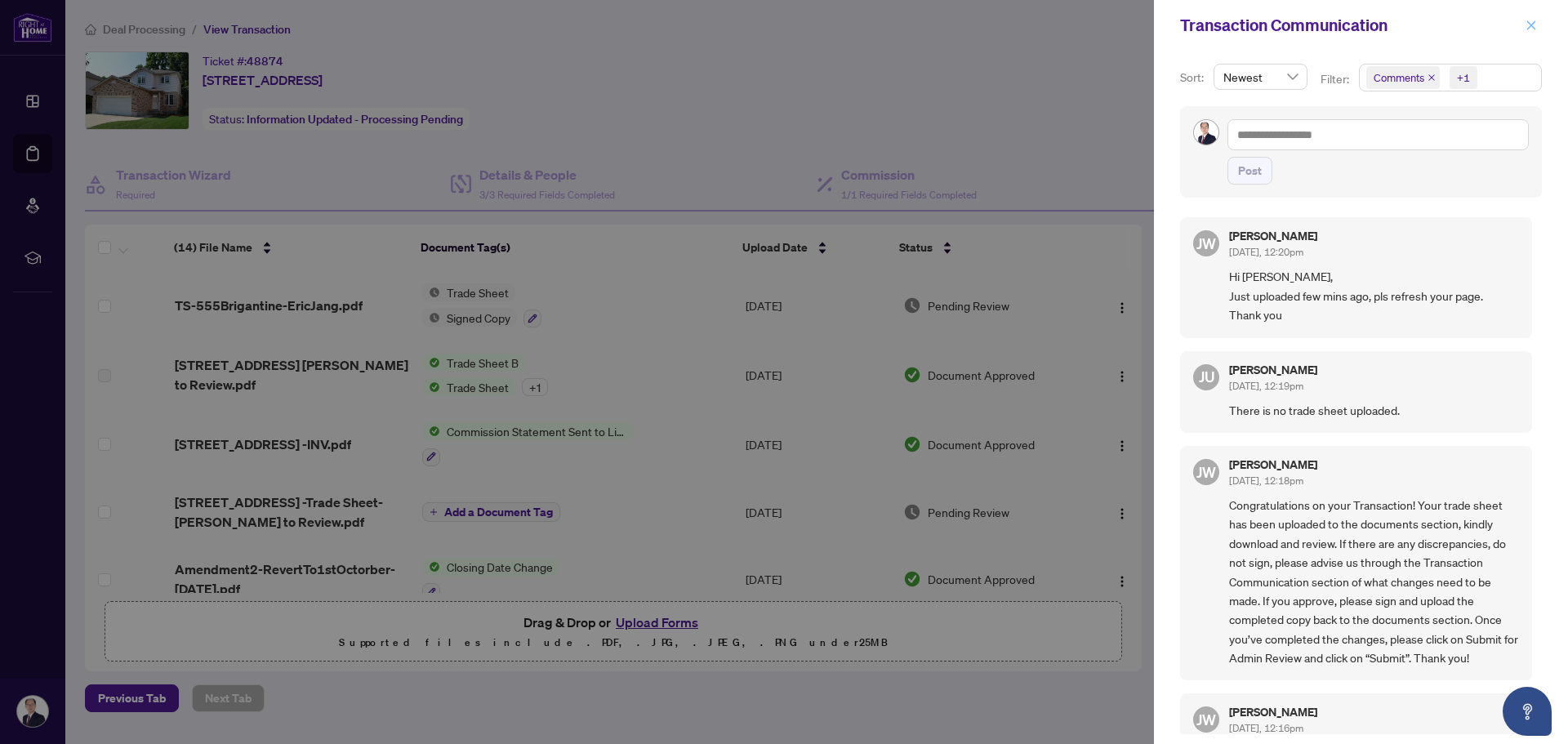
click at [1526, 25] on icon "close" at bounding box center [1531, 25] width 11 height 11
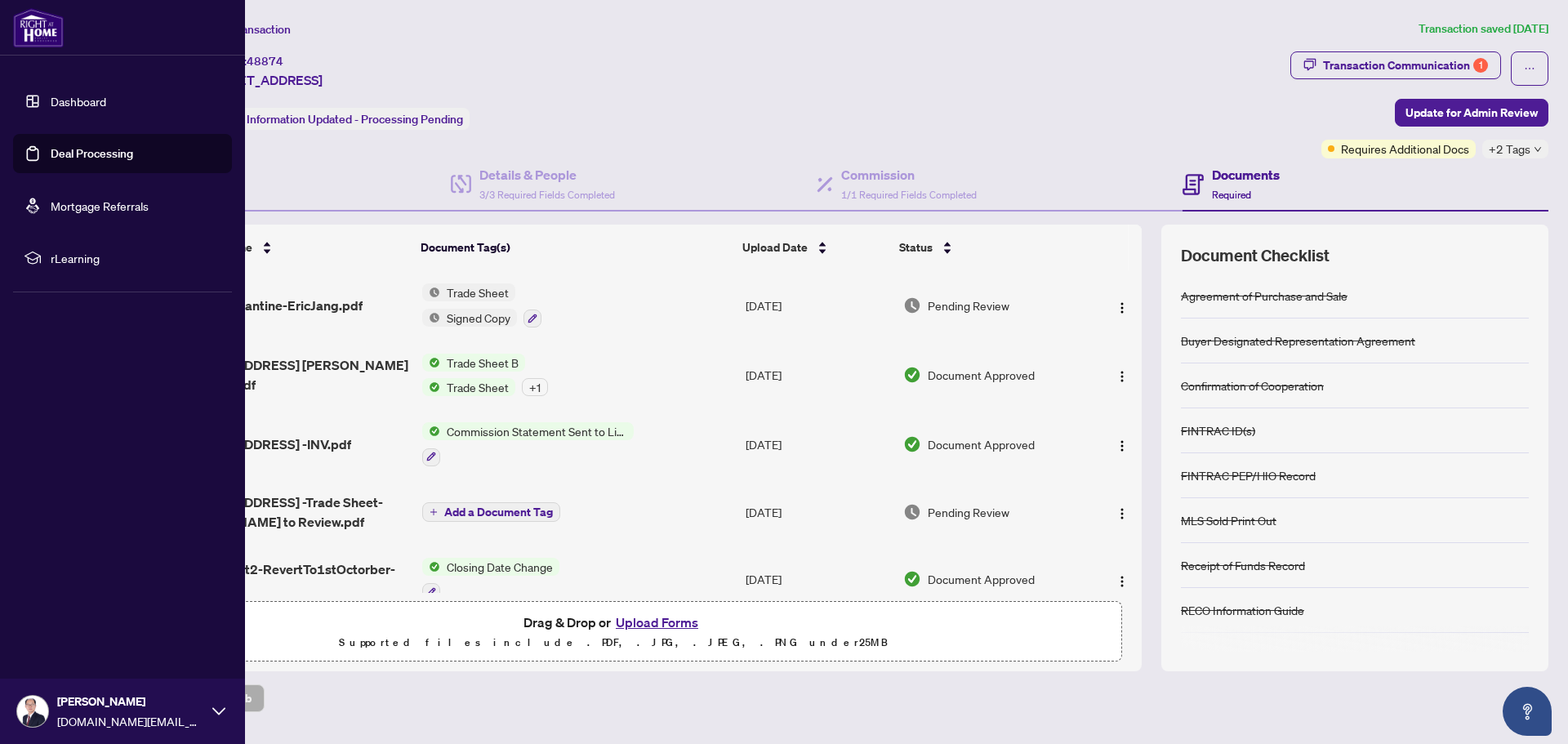
click at [66, 156] on link "Deal Processing" at bounding box center [92, 153] width 83 height 15
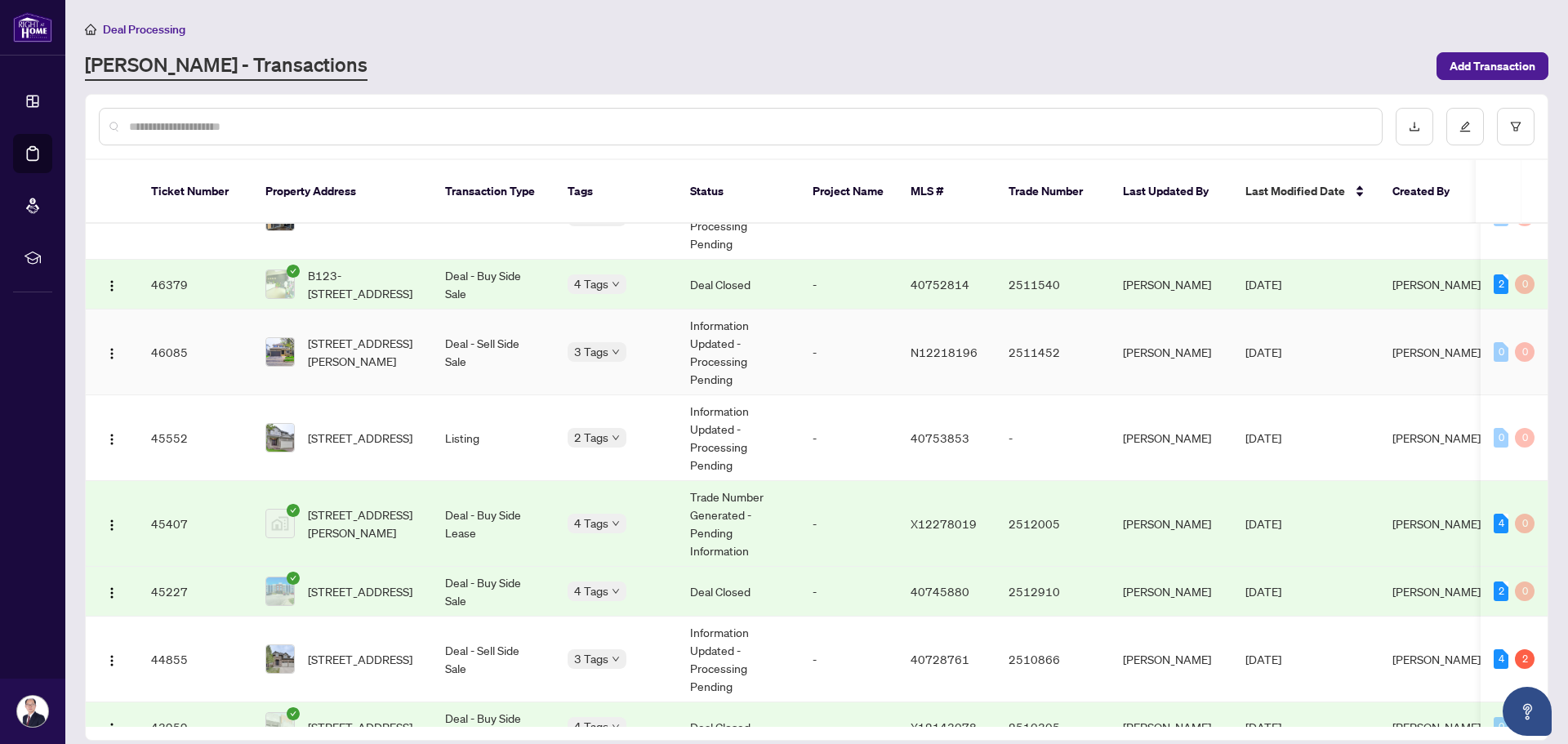
scroll to position [1302, 0]
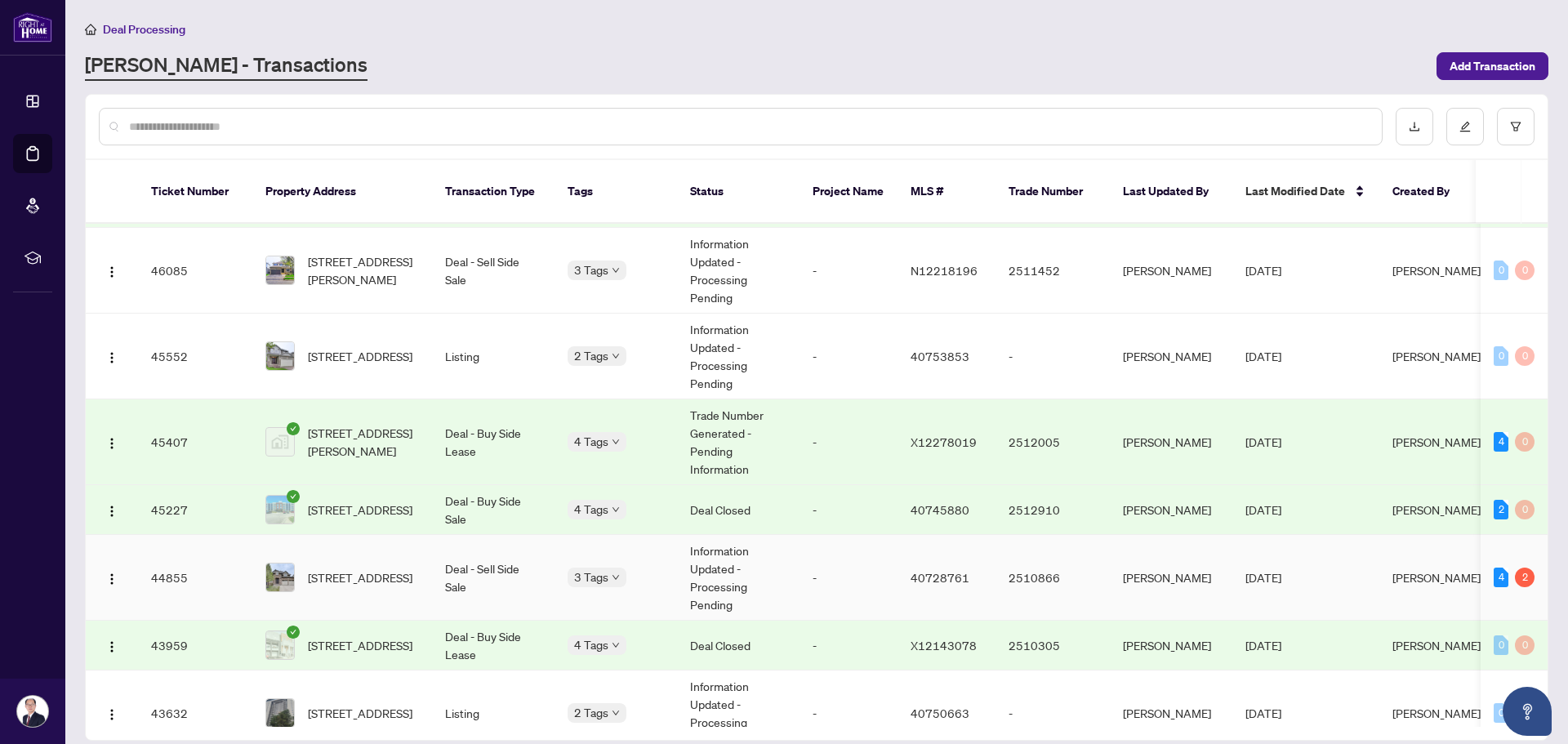
click at [457, 551] on td "Deal - Sell Side Sale" at bounding box center [493, 578] width 122 height 85
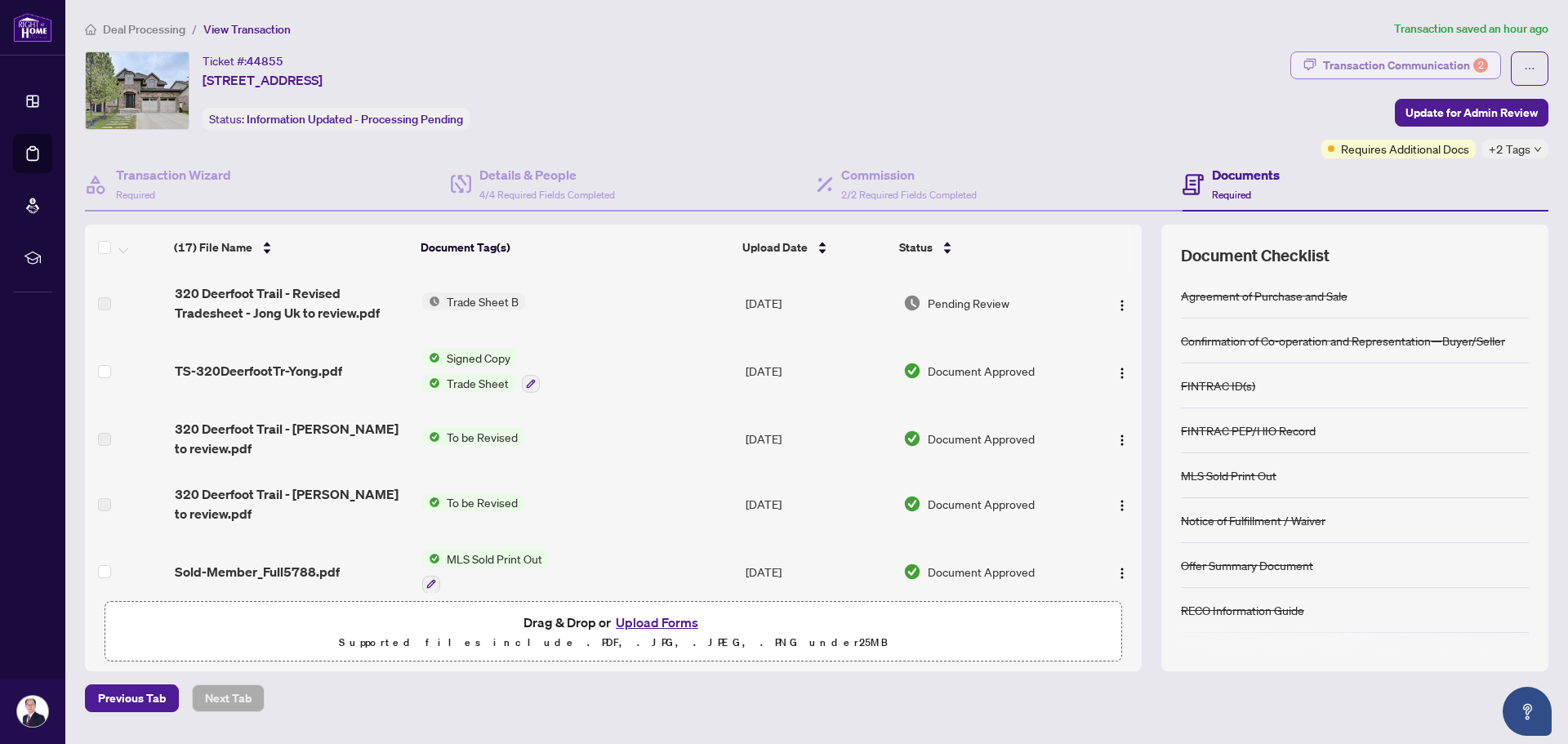
click at [1431, 62] on div "Transaction Communication 2" at bounding box center [1406, 65] width 165 height 26
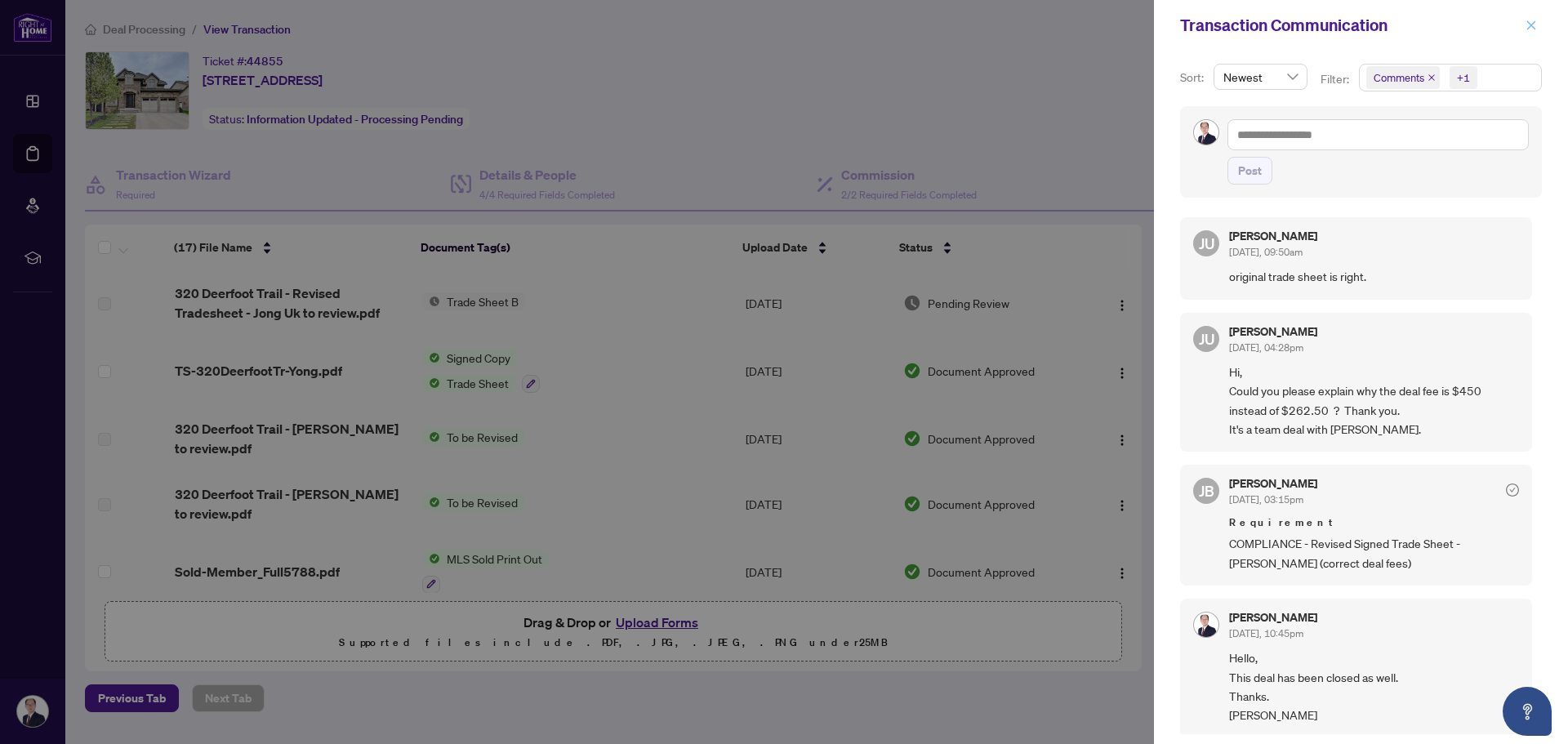
click at [1532, 27] on icon "close" at bounding box center [1531, 25] width 9 height 9
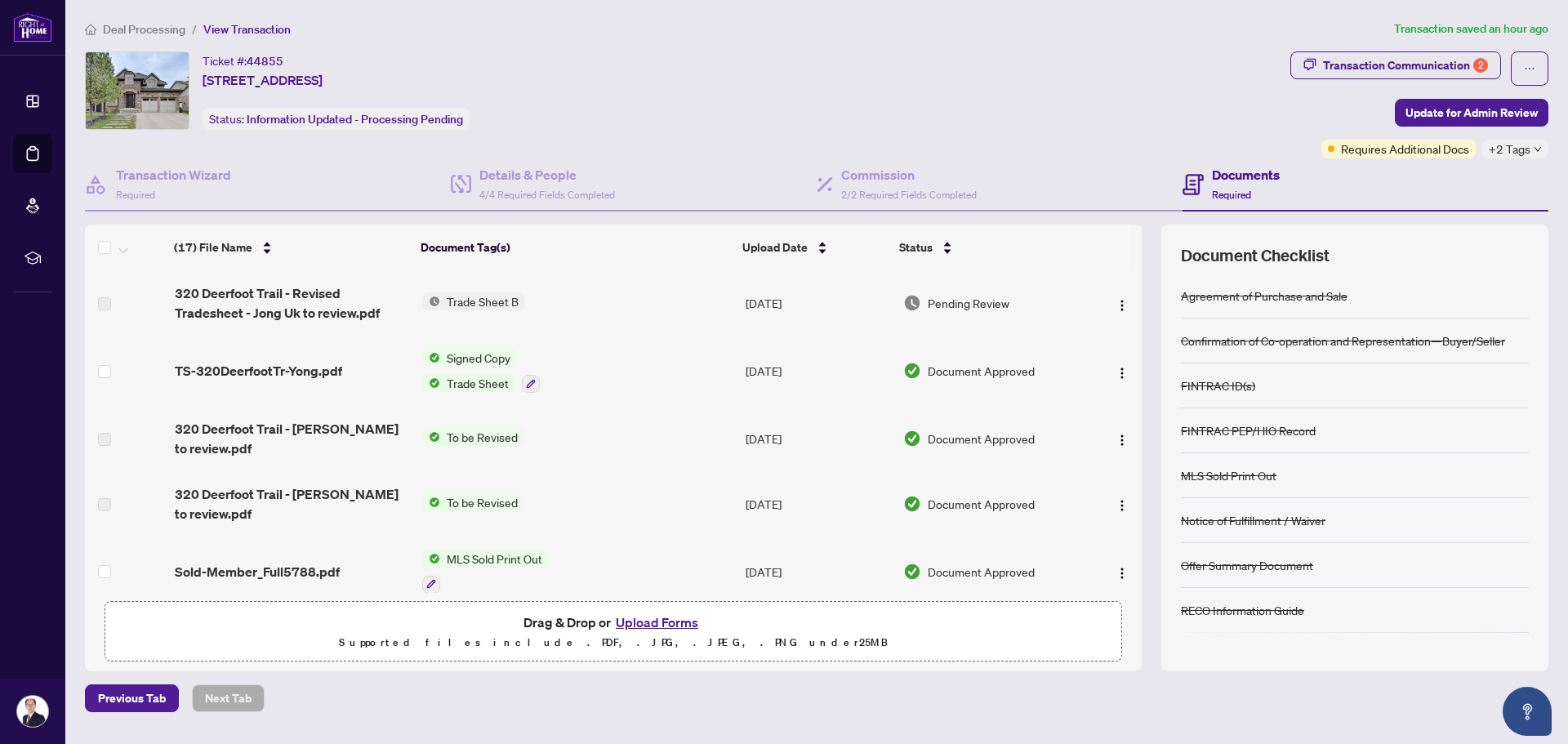
click at [837, 111] on div "Ticket #: 44855 [STREET_ADDRESS] Status: Information Updated - Processing Pendi…" at bounding box center [685, 90] width 1199 height 78
click at [1534, 148] on icon "down" at bounding box center [1537, 149] width 8 height 8
click at [1068, 126] on div "Ticket #: 44855 [STREET_ADDRESS] Status: Information Updated - Processing Pendi…" at bounding box center [685, 90] width 1199 height 78
click at [299, 300] on span "320 Deerfoot Trail - Revised Tradesheet - Jong Uk to review.pdf" at bounding box center [291, 303] width 234 height 39
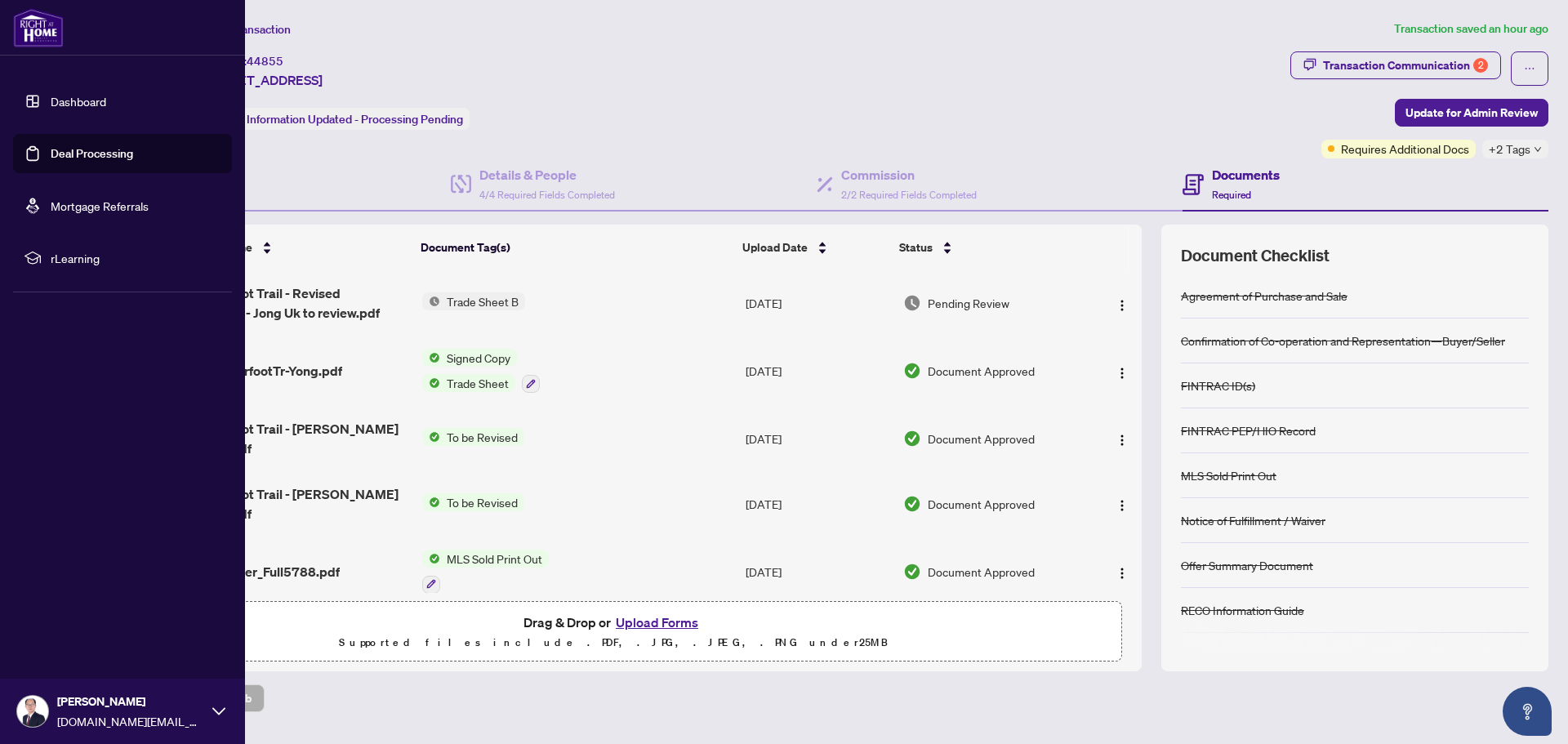
click at [58, 148] on link "Deal Processing" at bounding box center [92, 153] width 83 height 15
